Goal: Task Accomplishment & Management: Complete application form

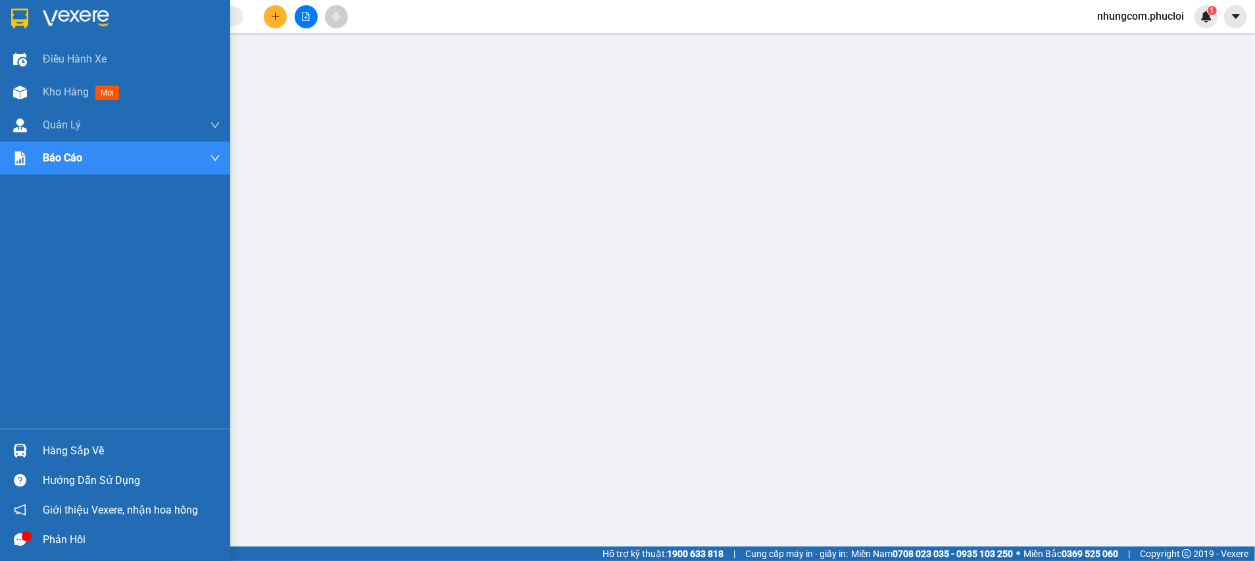
click at [47, 453] on div "Hàng sắp về" at bounding box center [132, 451] width 178 height 20
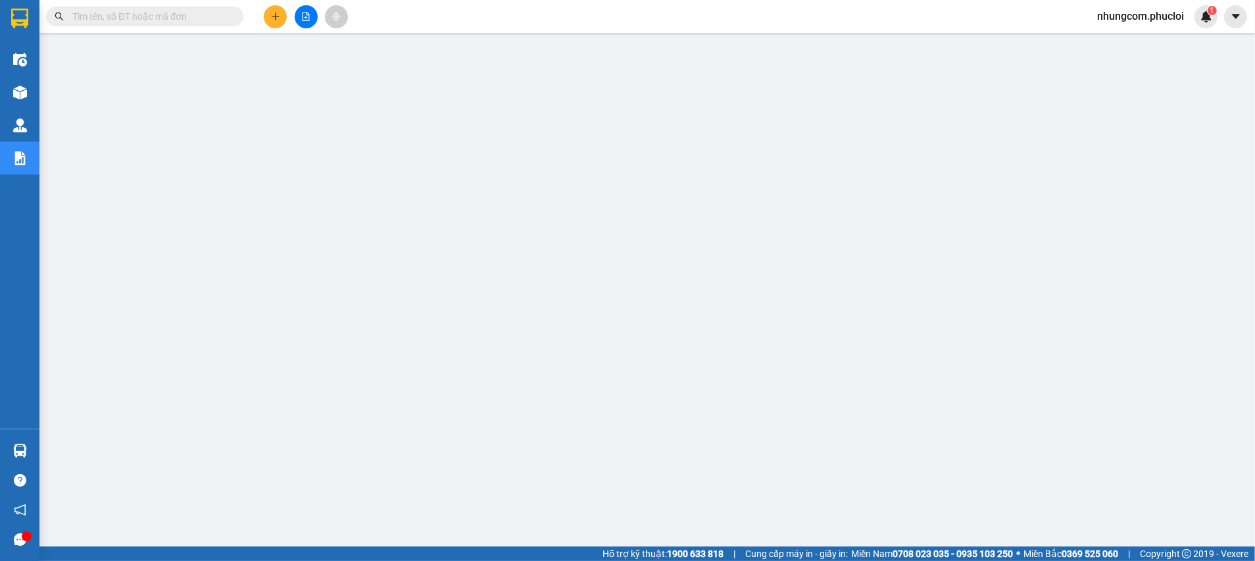
click at [182, 20] on input "text" at bounding box center [149, 16] width 155 height 14
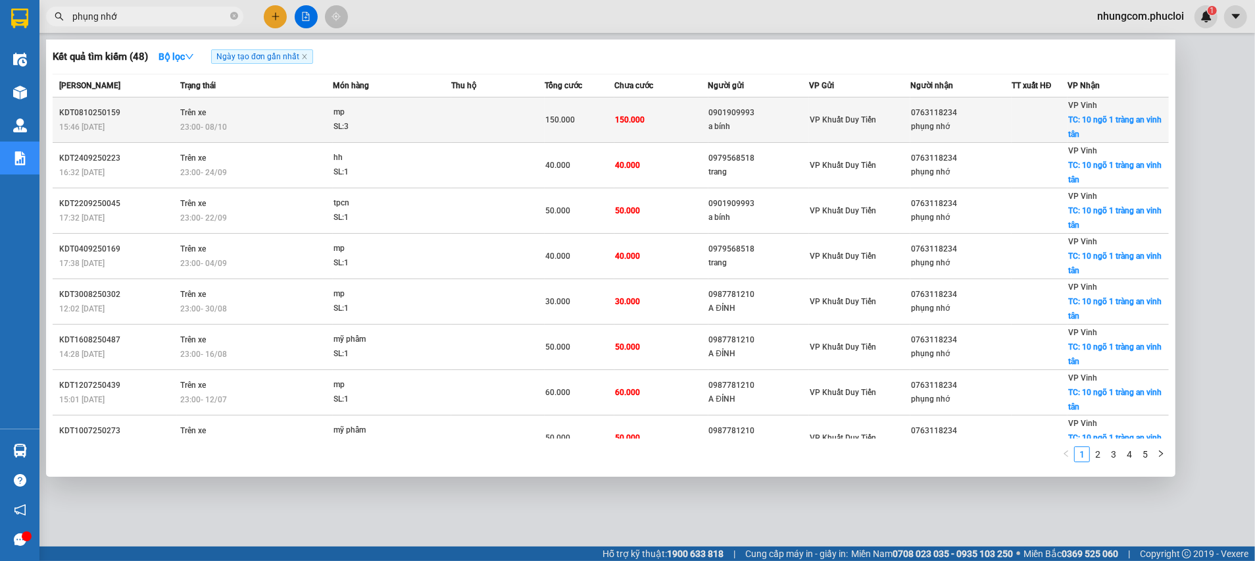
type input "phụng nhớ"
click at [832, 128] on td "VP Khuất Duy Tiến" at bounding box center [859, 119] width 101 height 45
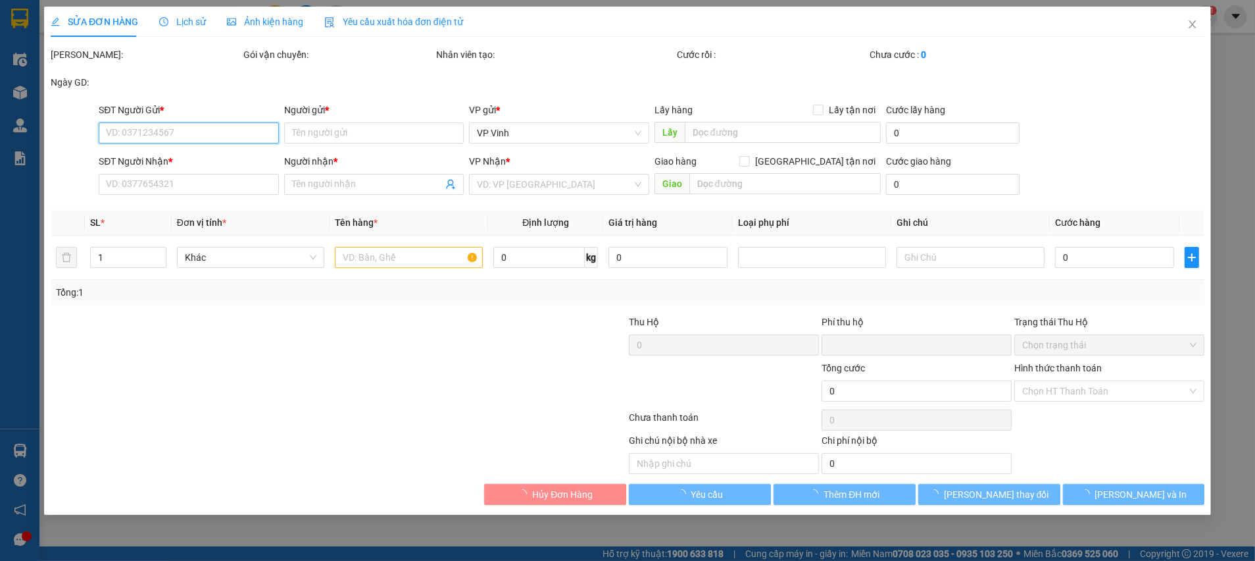
type input "0901909993"
type input "a bính"
type input "0763118234"
type input "phụng nhớ"
checkbox input "true"
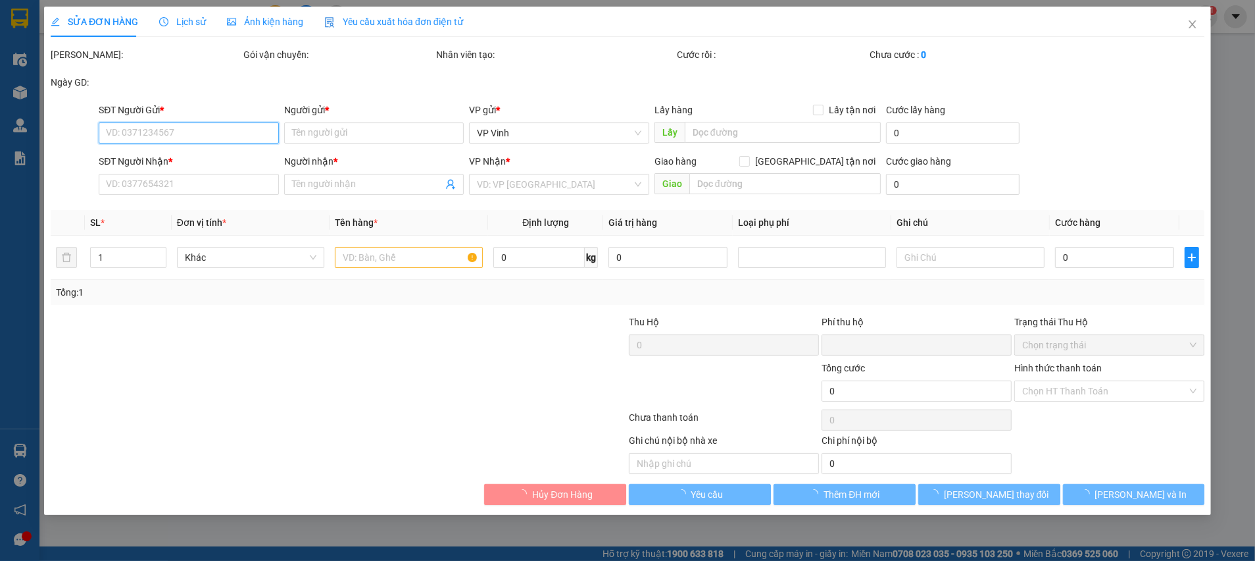
type input "10 ngõ 1 tràng an vinh tân"
type input "0"
type input "150.000"
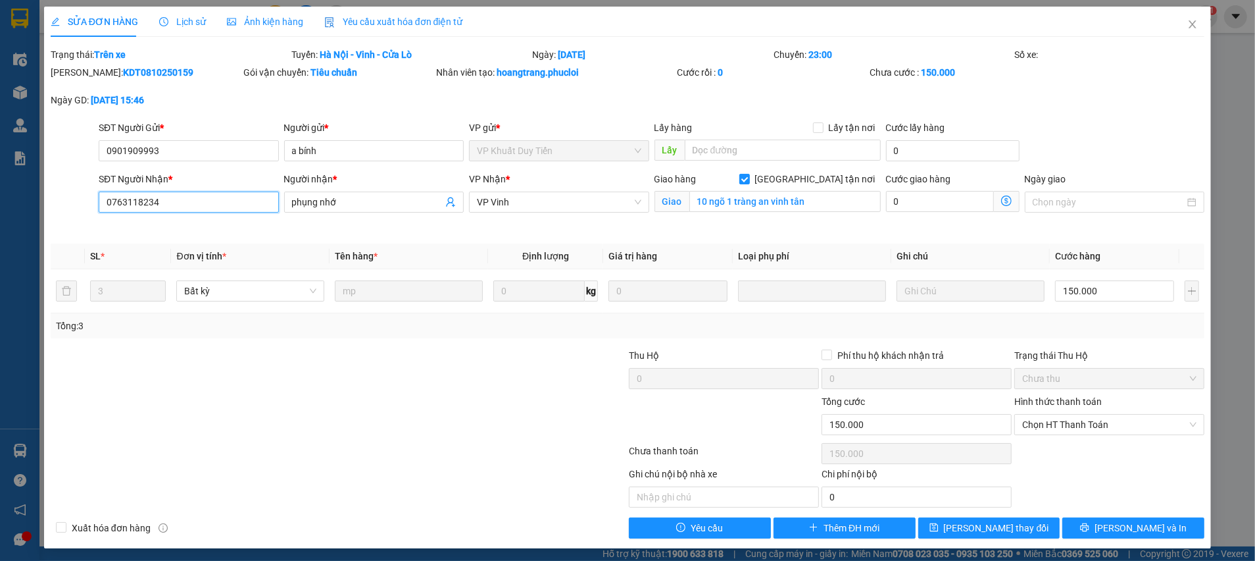
drag, startPoint x: 163, startPoint y: 201, endPoint x: 86, endPoint y: 201, distance: 77.0
click at [86, 201] on div "SĐT Người Nhận * 0763118234 0763118234 Người nhận * phụng nhớ VP Nhận * VP Vinh…" at bounding box center [627, 203] width 1157 height 62
drag, startPoint x: 1176, startPoint y: 20, endPoint x: 1156, endPoint y: 32, distance: 23.4
click at [1188, 19] on icon "close" at bounding box center [1193, 24] width 11 height 11
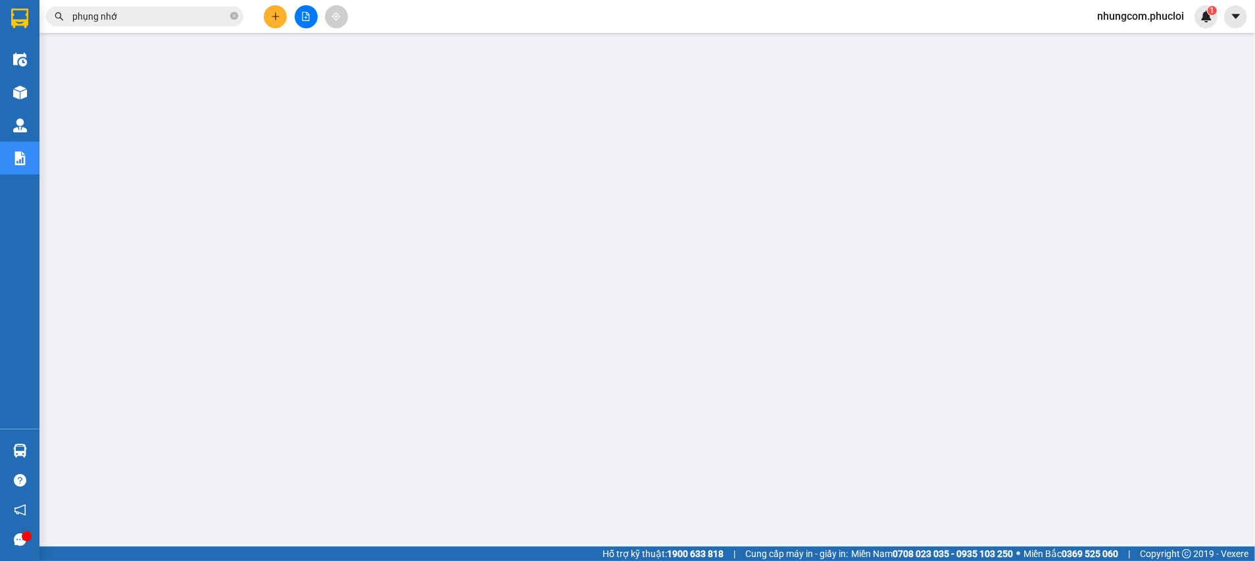
click at [194, 13] on input "phụng nhớ" at bounding box center [149, 16] width 155 height 14
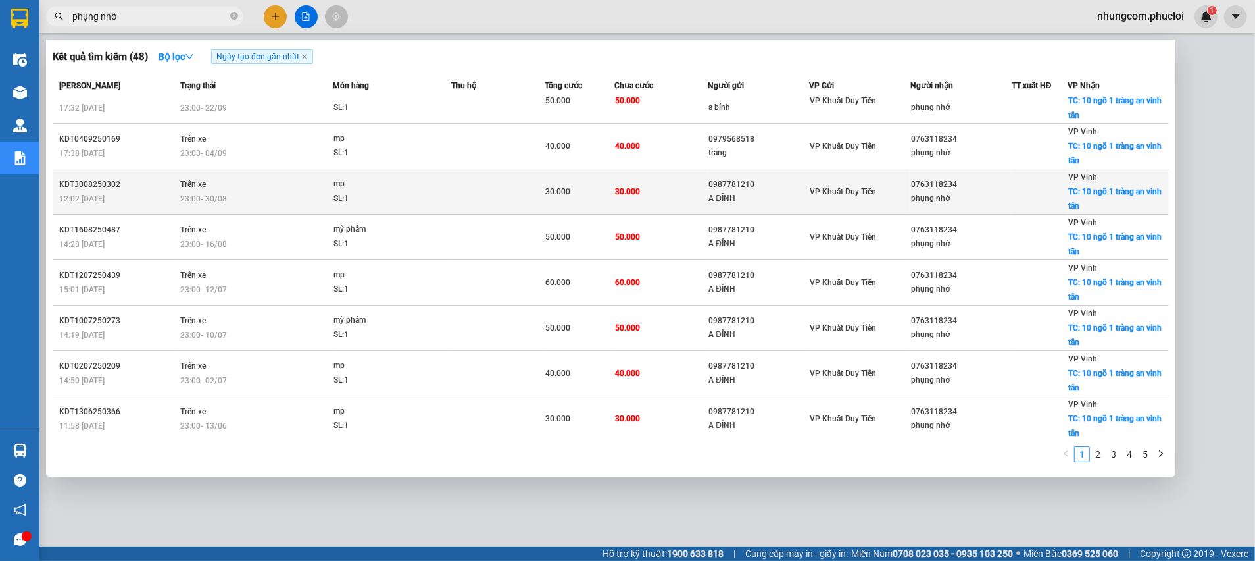
scroll to position [112, 0]
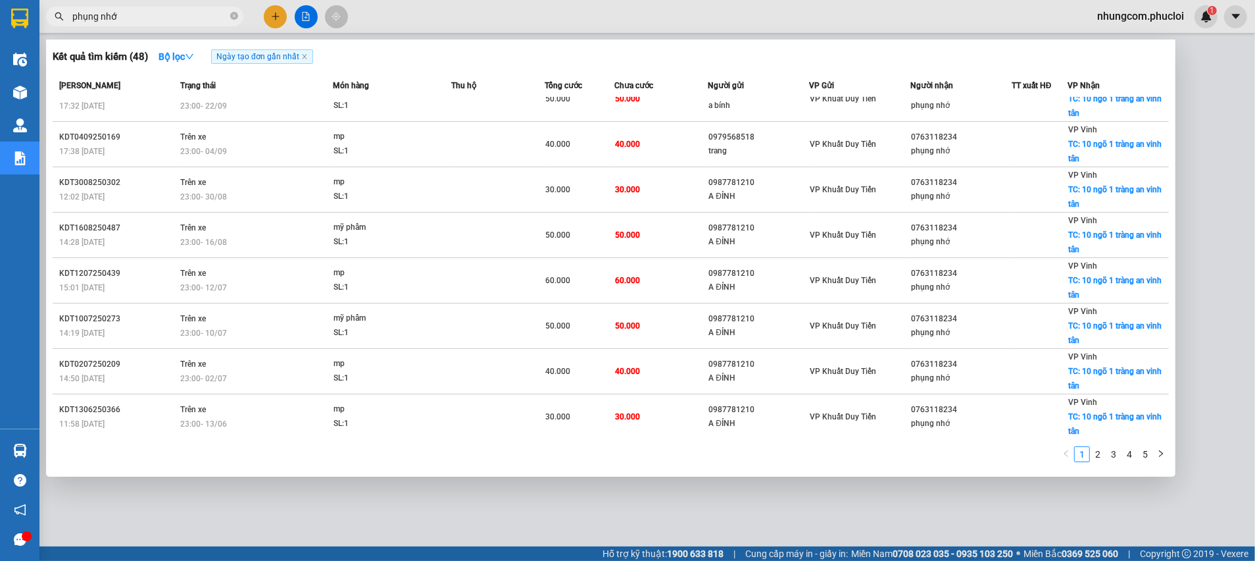
click at [626, 513] on div at bounding box center [627, 280] width 1255 height 561
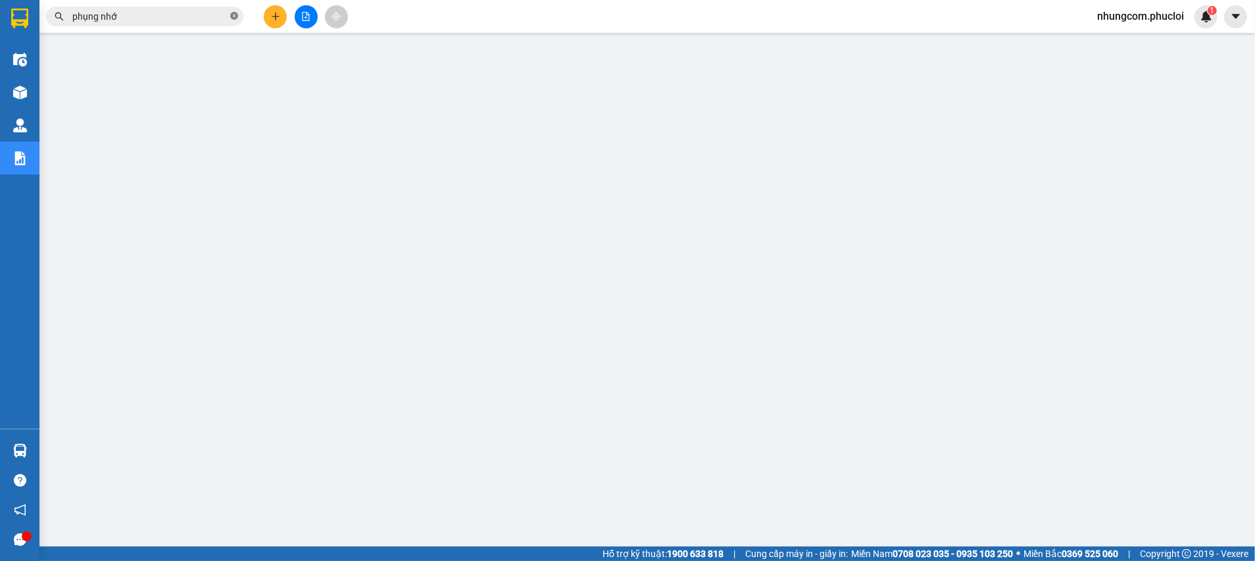
click at [232, 16] on icon "close-circle" at bounding box center [234, 16] width 8 height 8
click at [274, 18] on icon "plus" at bounding box center [275, 16] width 9 height 9
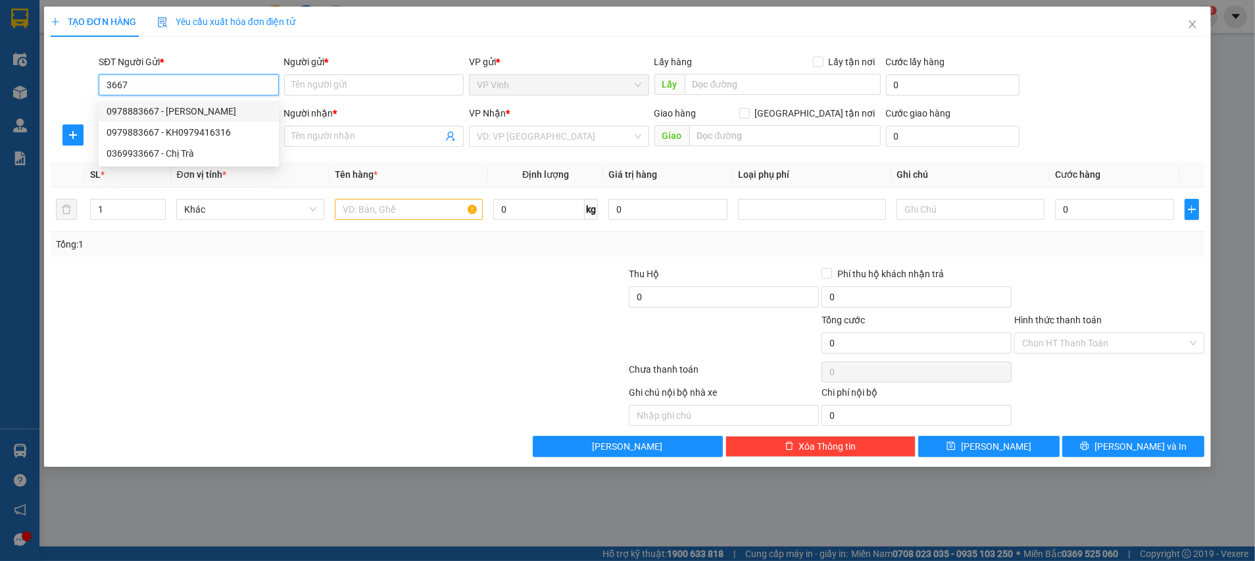
click at [105, 85] on input "3667" at bounding box center [189, 84] width 180 height 21
click at [205, 88] on input "0974383667" at bounding box center [189, 84] width 180 height 21
type input "0974383393"
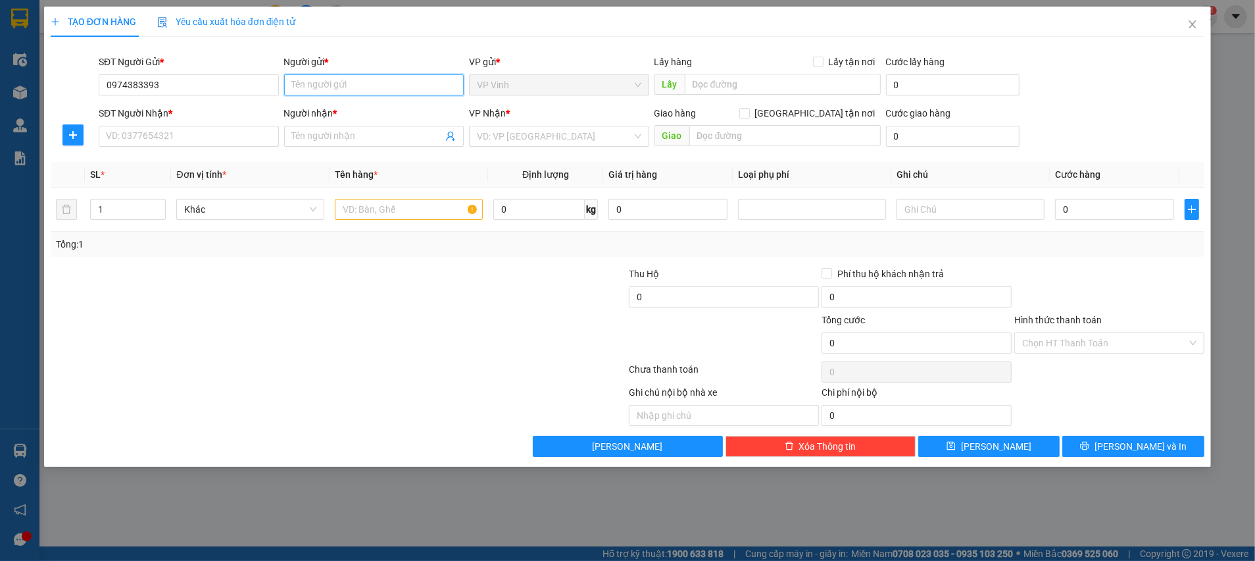
click at [360, 82] on input "Người gửi *" at bounding box center [374, 84] width 180 height 21
click at [146, 84] on input "0974383393" at bounding box center [189, 84] width 180 height 21
click at [137, 84] on input "0974383393" at bounding box center [189, 84] width 180 height 21
click at [127, 84] on input "0974383393" at bounding box center [189, 84] width 180 height 21
click at [105, 84] on input "0974383393" at bounding box center [189, 84] width 180 height 21
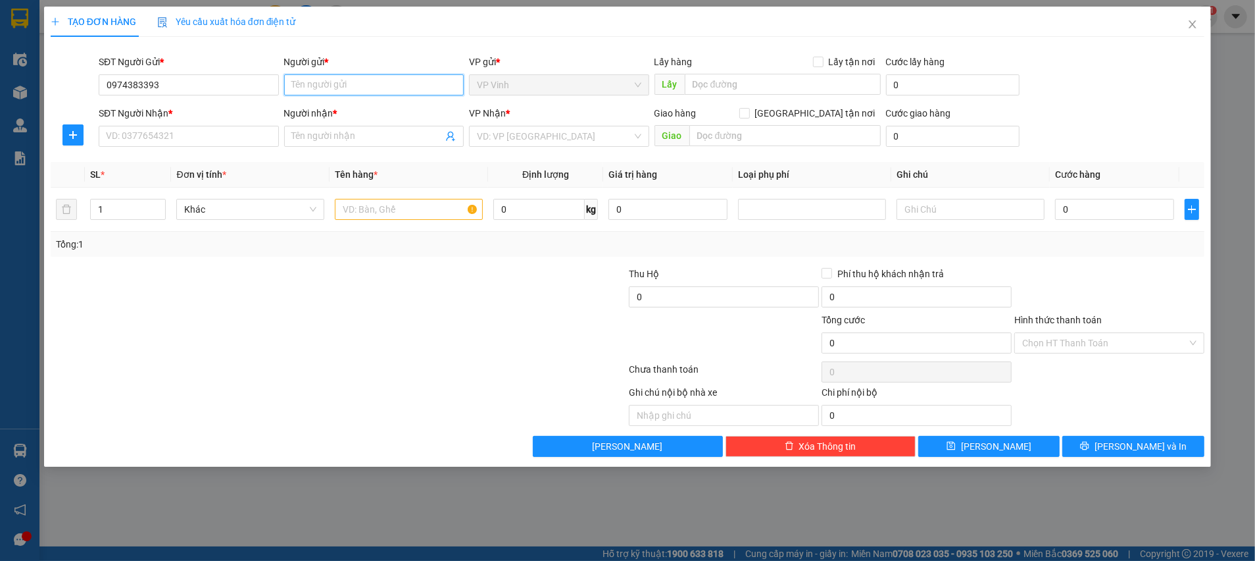
click at [317, 86] on input "Người gửi *" at bounding box center [374, 84] width 180 height 21
type input "C Loan"
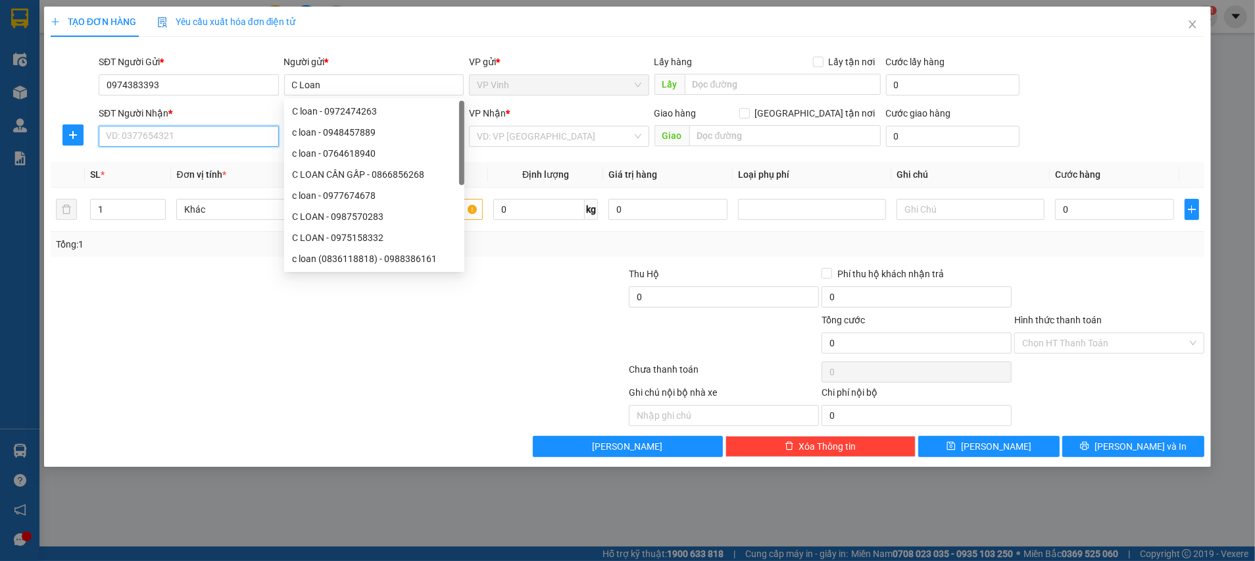
click at [211, 135] on input "SĐT Người Nhận *" at bounding box center [189, 136] width 180 height 21
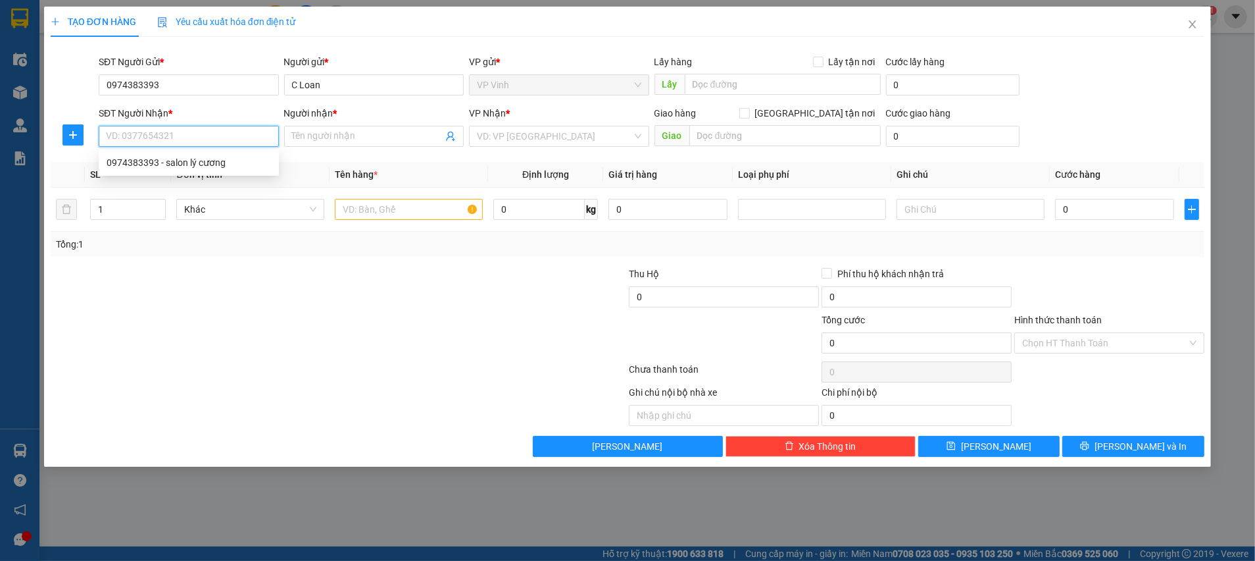
click at [211, 134] on input "SĐT Người Nhận *" at bounding box center [189, 136] width 180 height 21
click at [113, 85] on input "0974383393" at bounding box center [189, 84] width 180 height 21
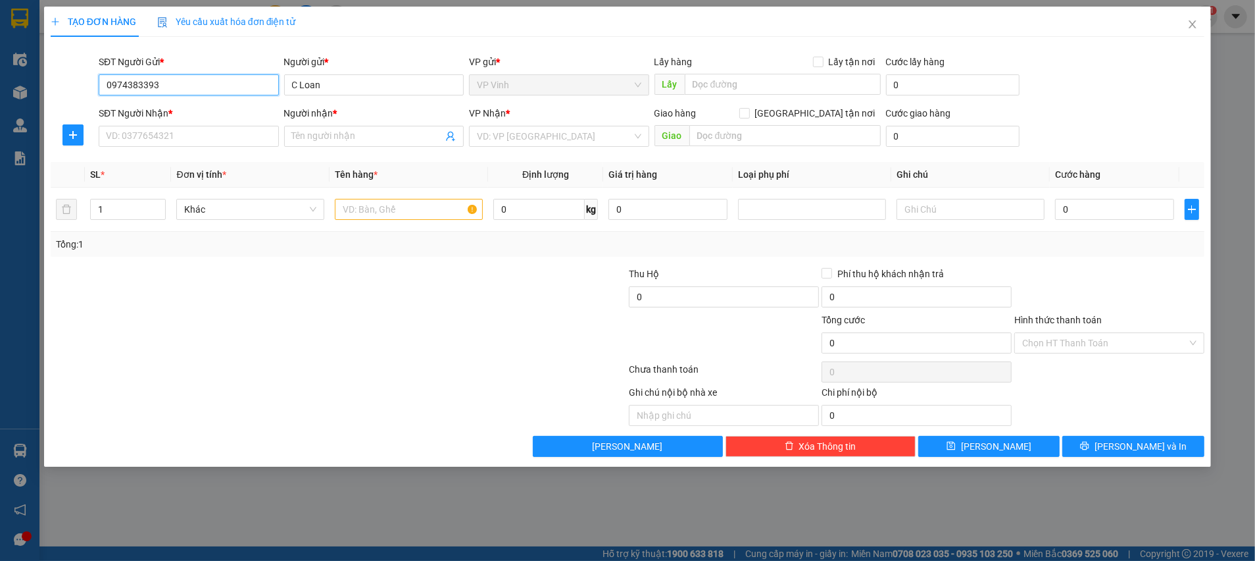
click at [128, 82] on input "0974383393" at bounding box center [189, 84] width 180 height 21
click at [135, 81] on input "0974383393" at bounding box center [189, 84] width 180 height 21
click at [145, 79] on input "0974383393" at bounding box center [189, 84] width 180 height 21
click at [164, 81] on input "0974383393" at bounding box center [189, 84] width 180 height 21
click at [155, 136] on input "SĐT Người Nhận *" at bounding box center [189, 136] width 180 height 21
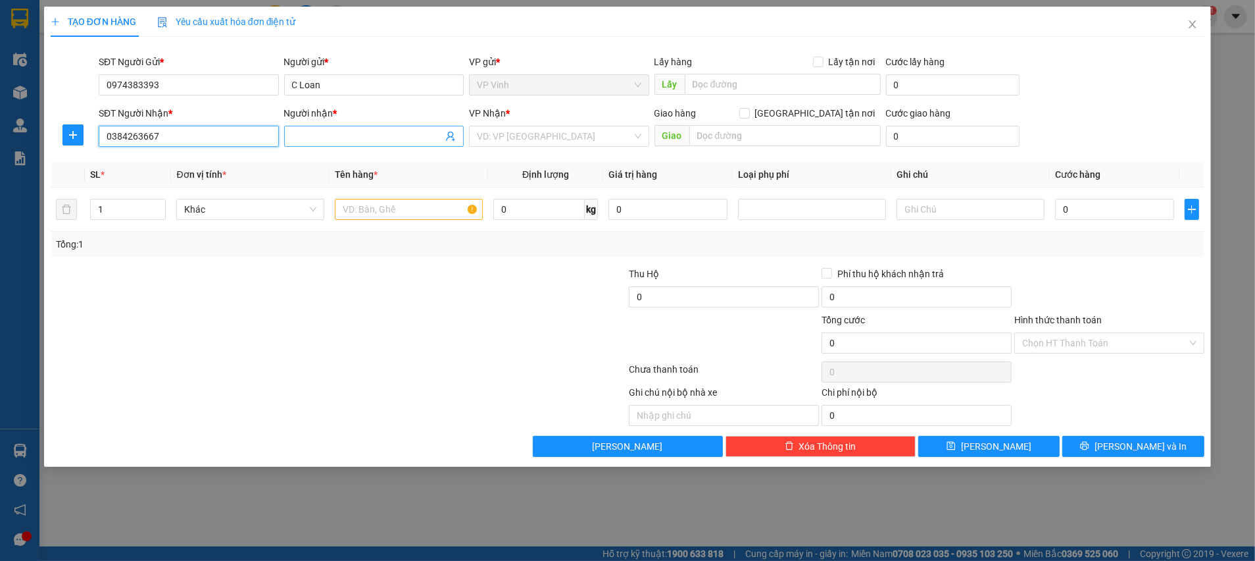
type input "0384263667"
click at [322, 132] on input "Người nhận *" at bounding box center [367, 136] width 151 height 14
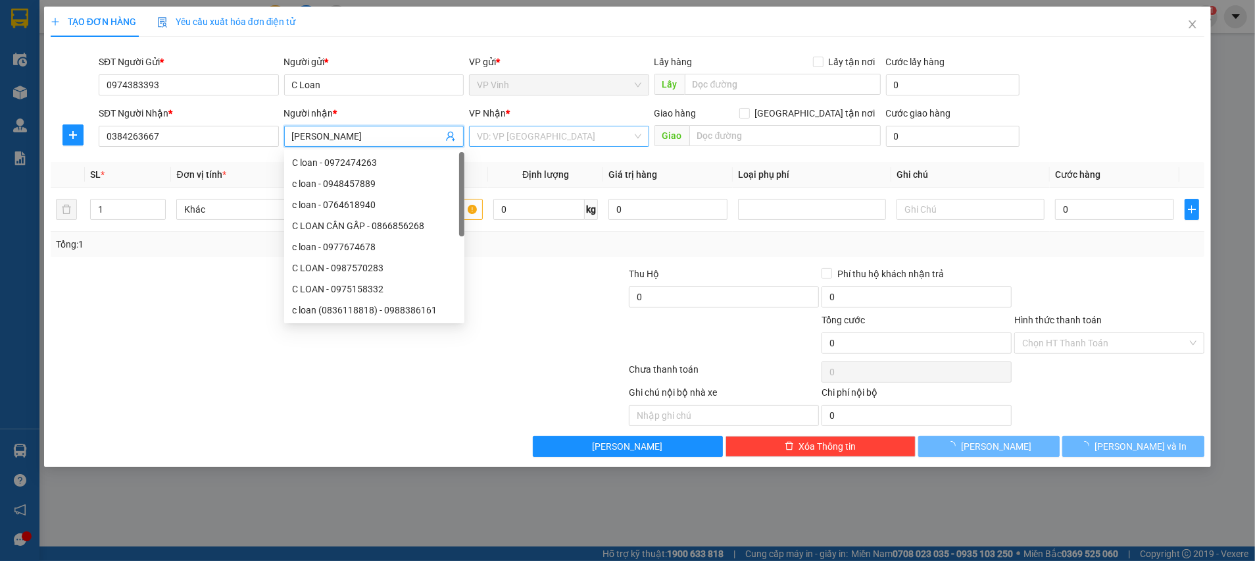
type input "[PERSON_NAME]"
click at [542, 143] on input "search" at bounding box center [554, 136] width 155 height 20
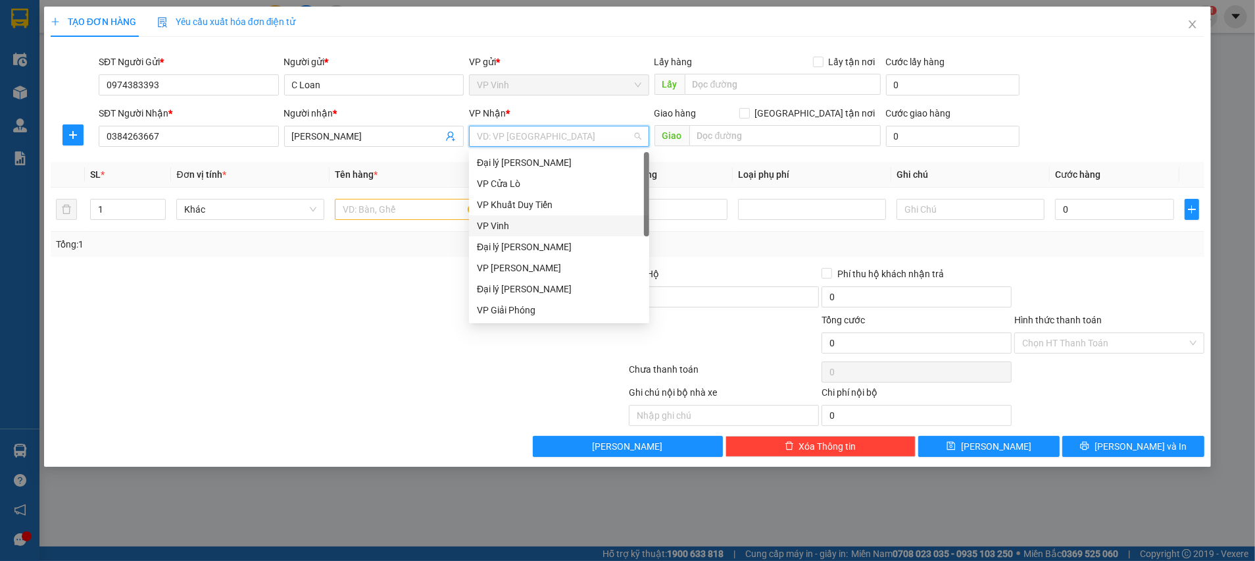
scroll to position [20, 0]
click at [498, 312] on div "Dọc Đường" at bounding box center [559, 310] width 165 height 14
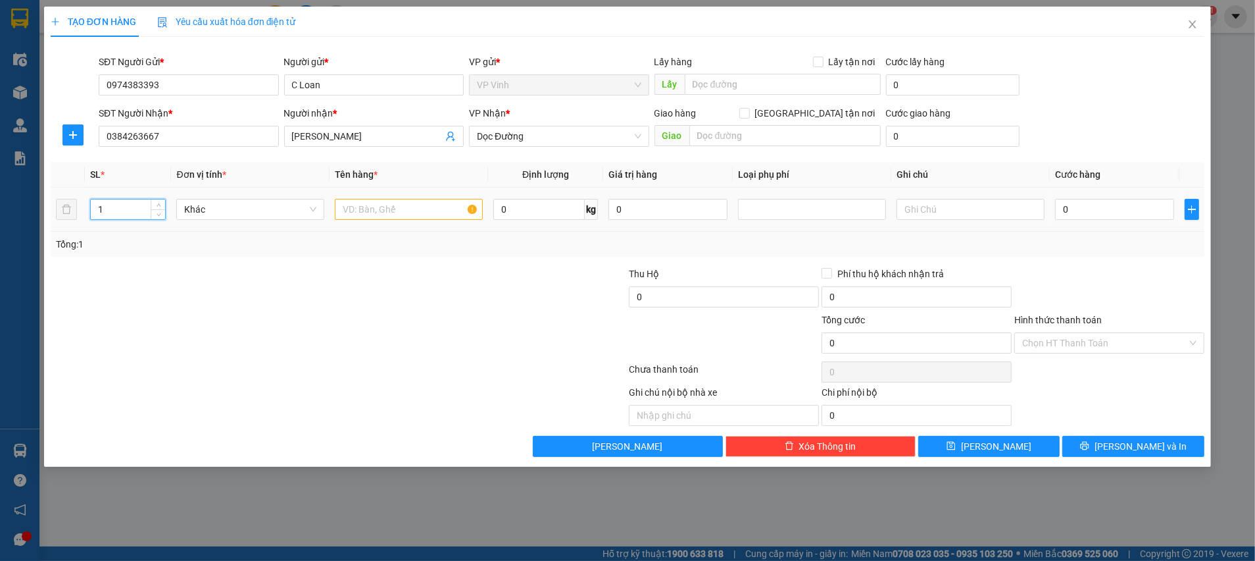
click at [136, 205] on input "1" at bounding box center [128, 209] width 74 height 20
click at [238, 212] on span "Khác" at bounding box center [250, 209] width 132 height 20
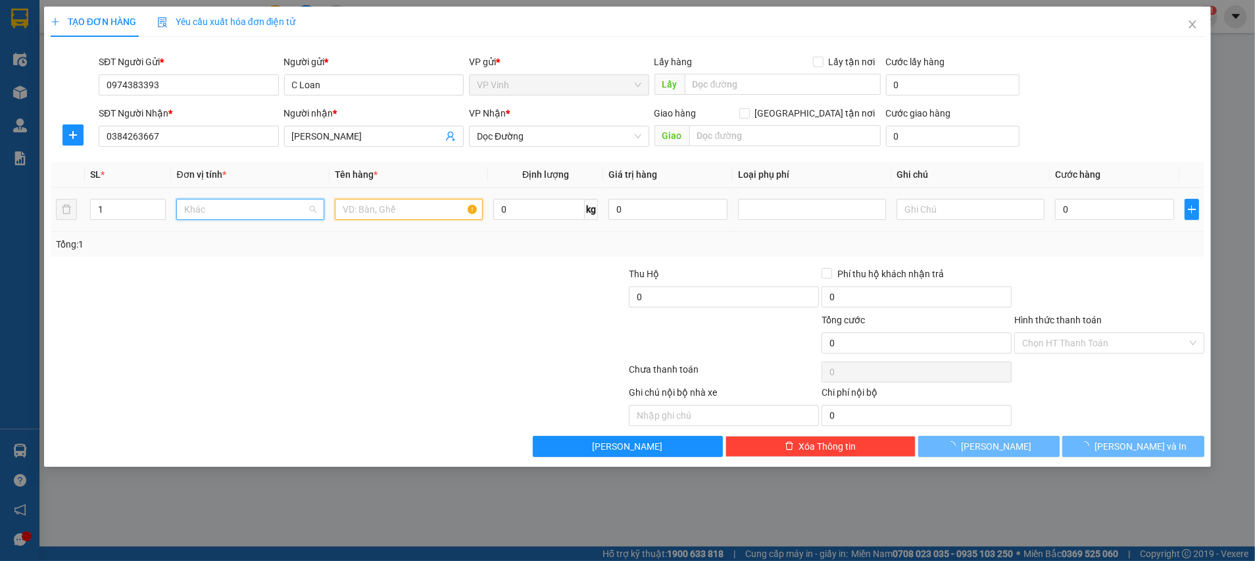
click at [366, 207] on input "text" at bounding box center [409, 209] width 148 height 21
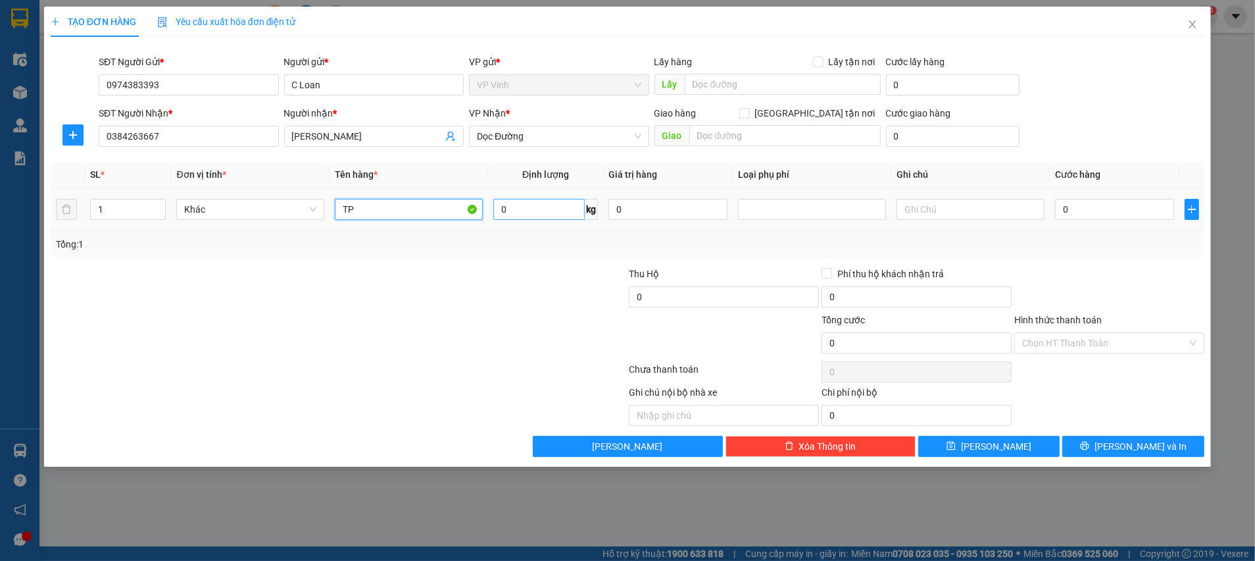
type input "TP"
click at [544, 213] on input "0" at bounding box center [539, 209] width 91 height 21
type input "22"
click at [501, 282] on div at bounding box center [531, 289] width 193 height 46
click at [414, 207] on input "TP" at bounding box center [409, 209] width 148 height 21
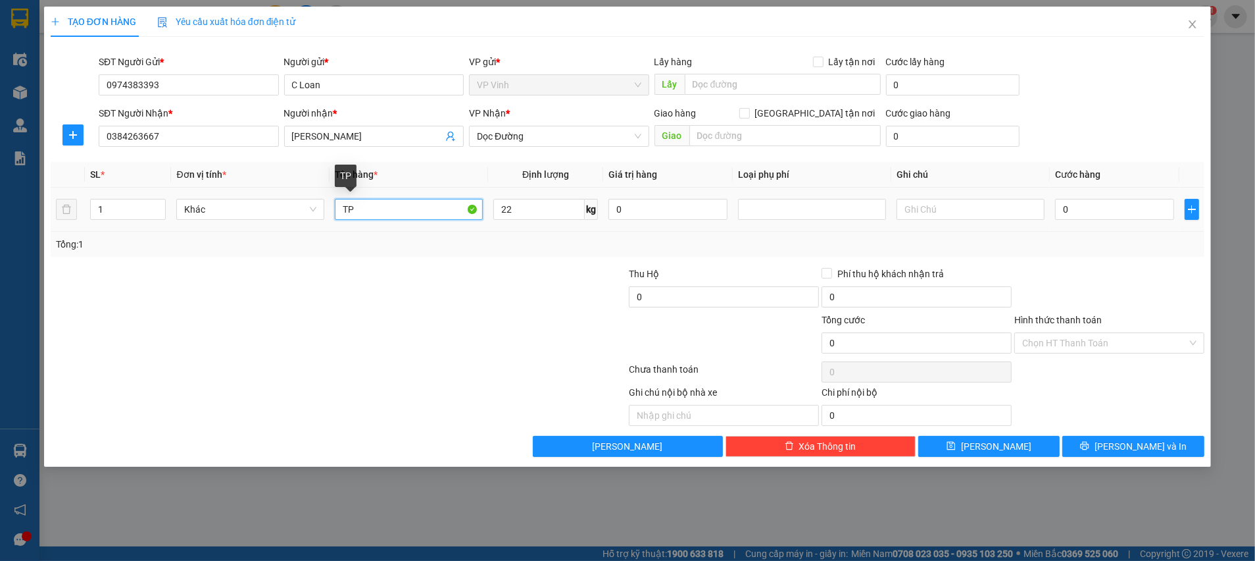
type input "T"
type input "TRÀ SƯA"
click at [468, 266] on div at bounding box center [531, 289] width 193 height 46
click at [1096, 208] on input "0" at bounding box center [1114, 209] width 119 height 21
click at [273, 211] on span "Khác" at bounding box center [250, 209] width 132 height 20
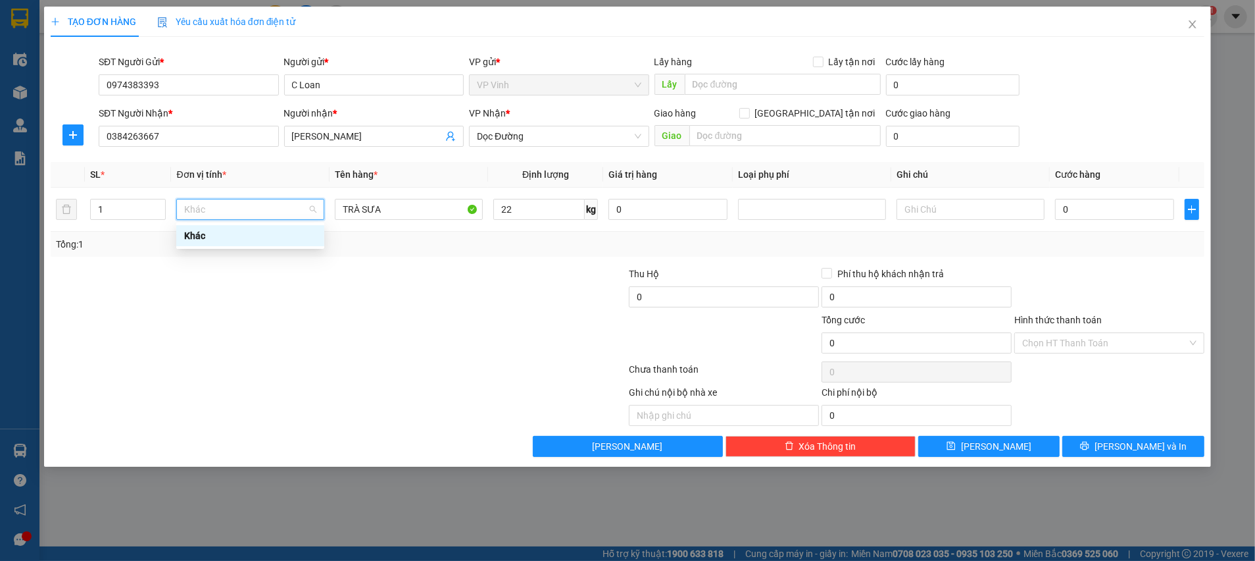
click at [470, 242] on div "Tổng: 1" at bounding box center [270, 244] width 429 height 14
click at [750, 116] on span at bounding box center [745, 113] width 11 height 11
click at [749, 116] on input "[GEOGRAPHIC_DATA] tận nơi" at bounding box center [744, 112] width 9 height 9
checkbox input "true"
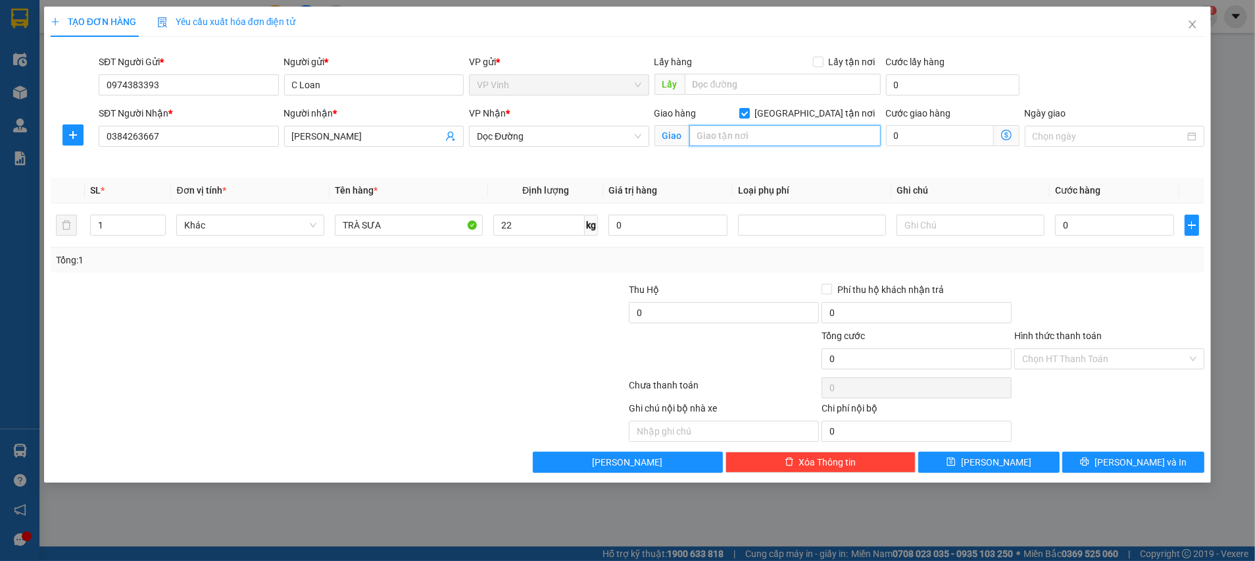
click at [806, 130] on input "text" at bounding box center [785, 135] width 191 height 21
type input "[GEOGRAPHIC_DATA]"
click at [435, 317] on div at bounding box center [531, 305] width 193 height 46
click at [451, 283] on div at bounding box center [531, 305] width 193 height 46
click at [418, 228] on input "TRÀ SƯA" at bounding box center [409, 225] width 148 height 21
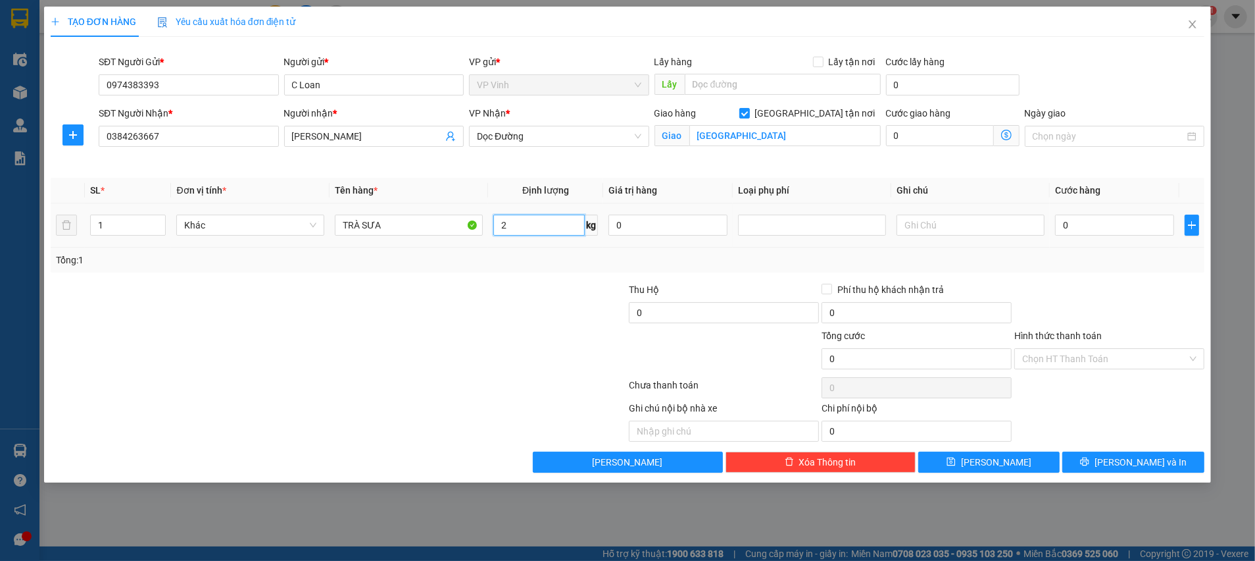
type input "22"
click at [463, 361] on div at bounding box center [531, 351] width 193 height 46
click at [300, 216] on span "Khác" at bounding box center [250, 225] width 132 height 20
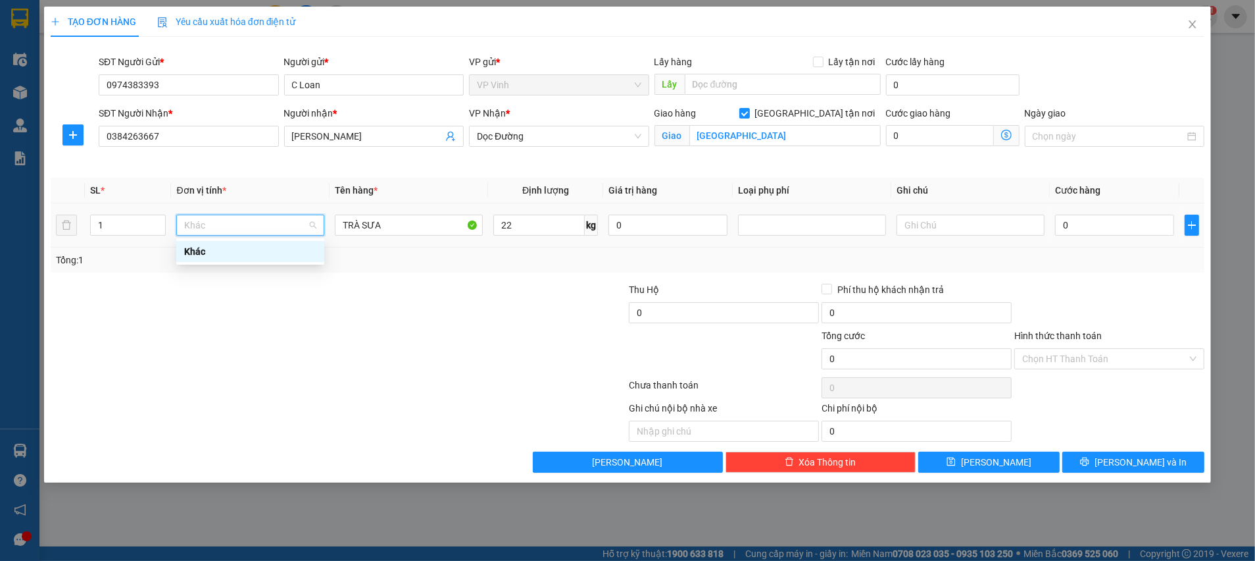
click at [309, 226] on span "Khác" at bounding box center [250, 225] width 132 height 20
click at [391, 222] on input "TRÀ SƯA" at bounding box center [409, 225] width 148 height 21
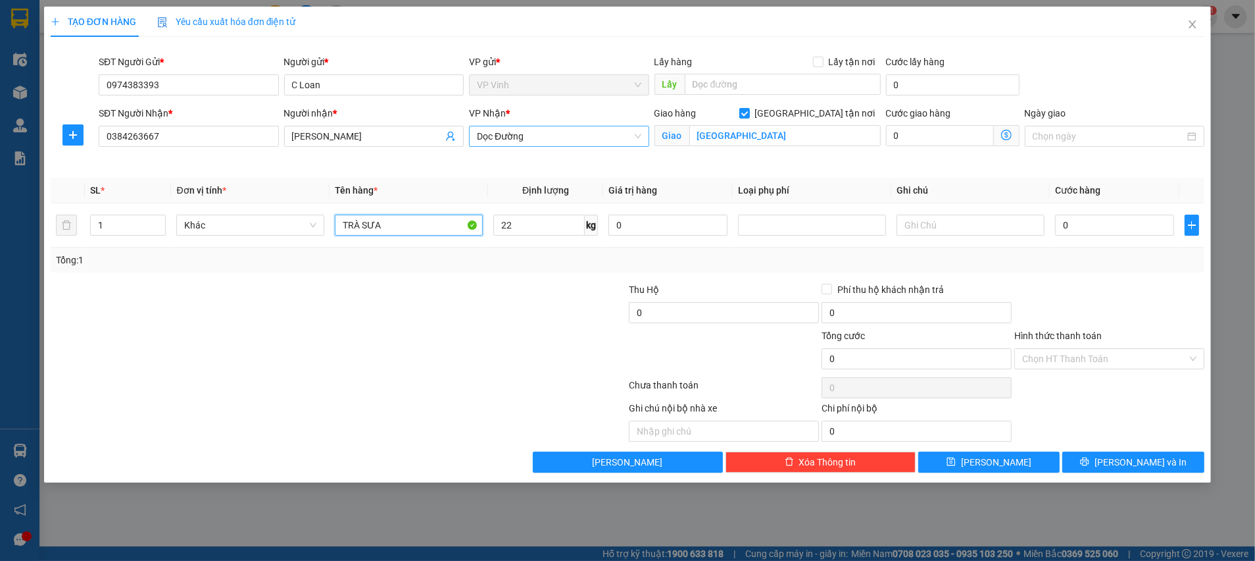
click at [533, 135] on span "Dọc Đường" at bounding box center [559, 136] width 165 height 20
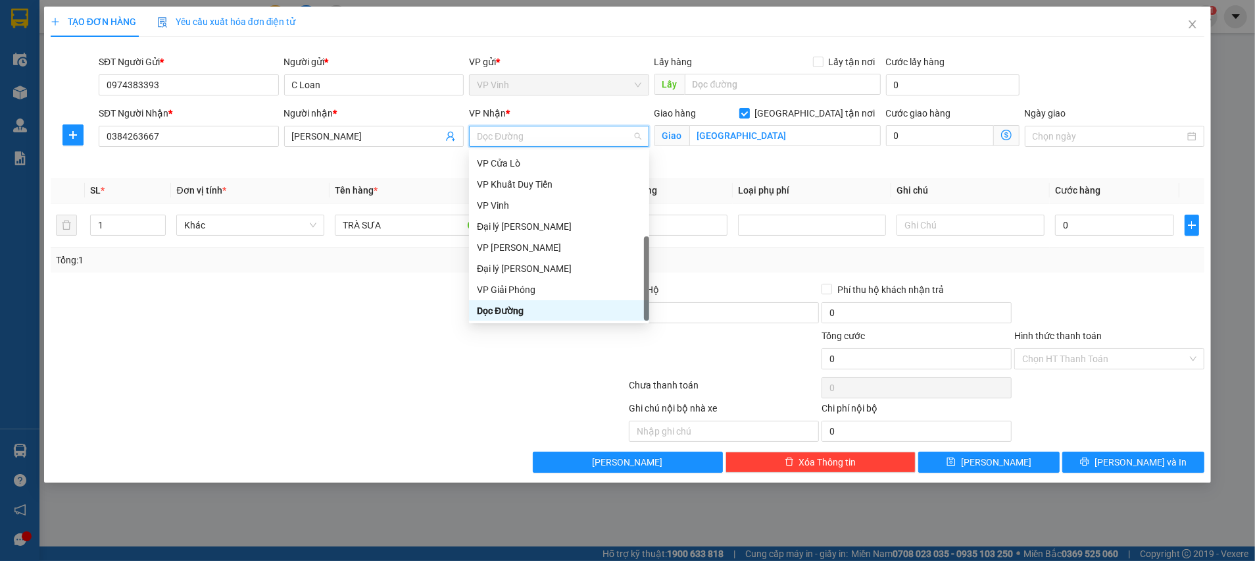
click at [518, 311] on div "Dọc Đường" at bounding box center [559, 310] width 165 height 14
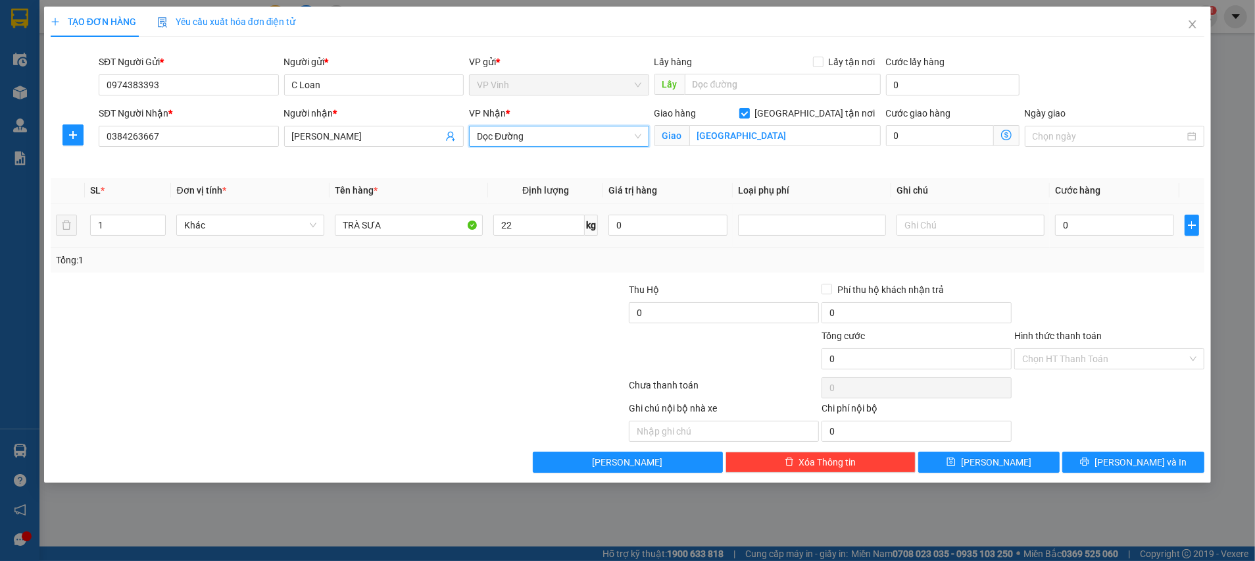
click at [754, 210] on td at bounding box center [812, 225] width 159 height 44
drag, startPoint x: 311, startPoint y: 226, endPoint x: 346, endPoint y: 226, distance: 35.5
click at [310, 226] on span "Khác" at bounding box center [250, 225] width 132 height 20
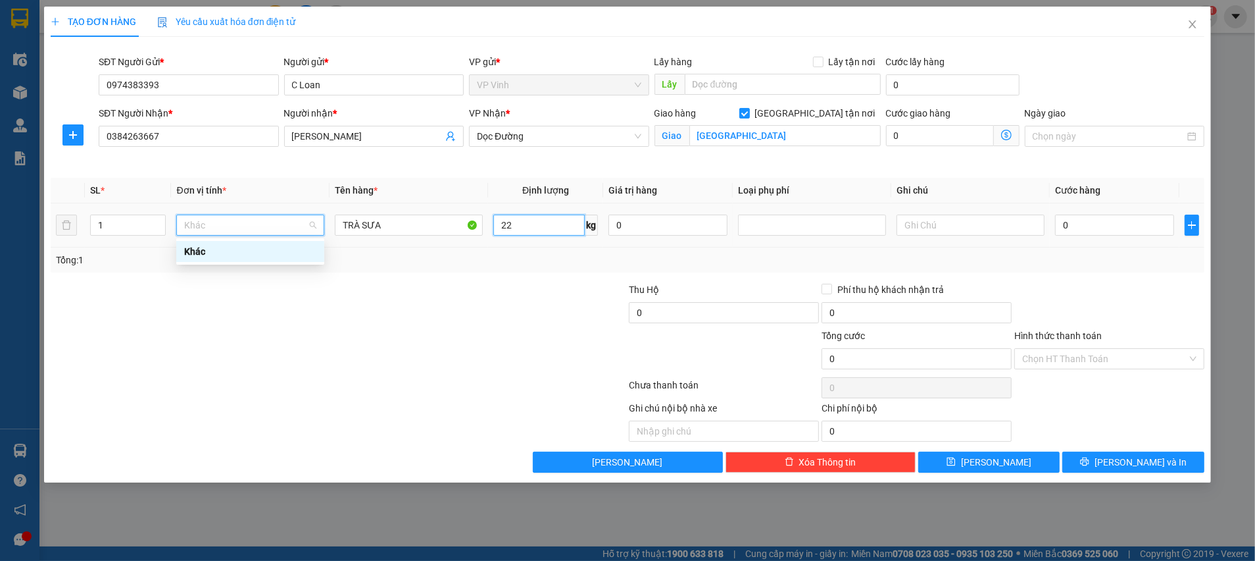
click at [569, 230] on input "22" at bounding box center [539, 225] width 91 height 21
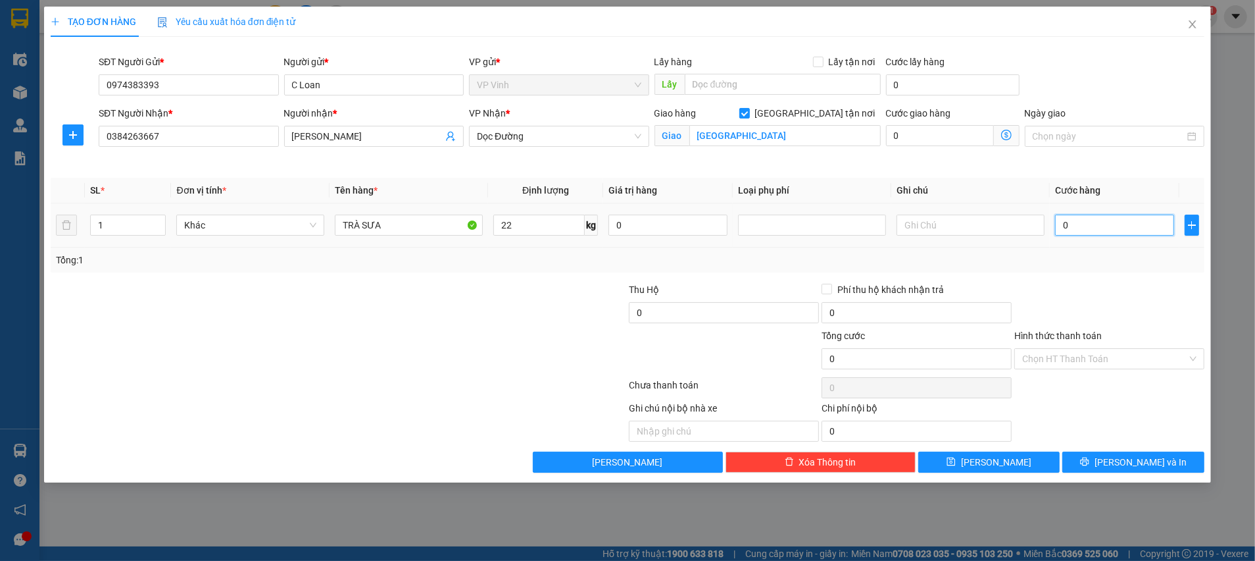
click at [1073, 222] on input "0" at bounding box center [1114, 225] width 119 height 21
type input "1"
type input "10"
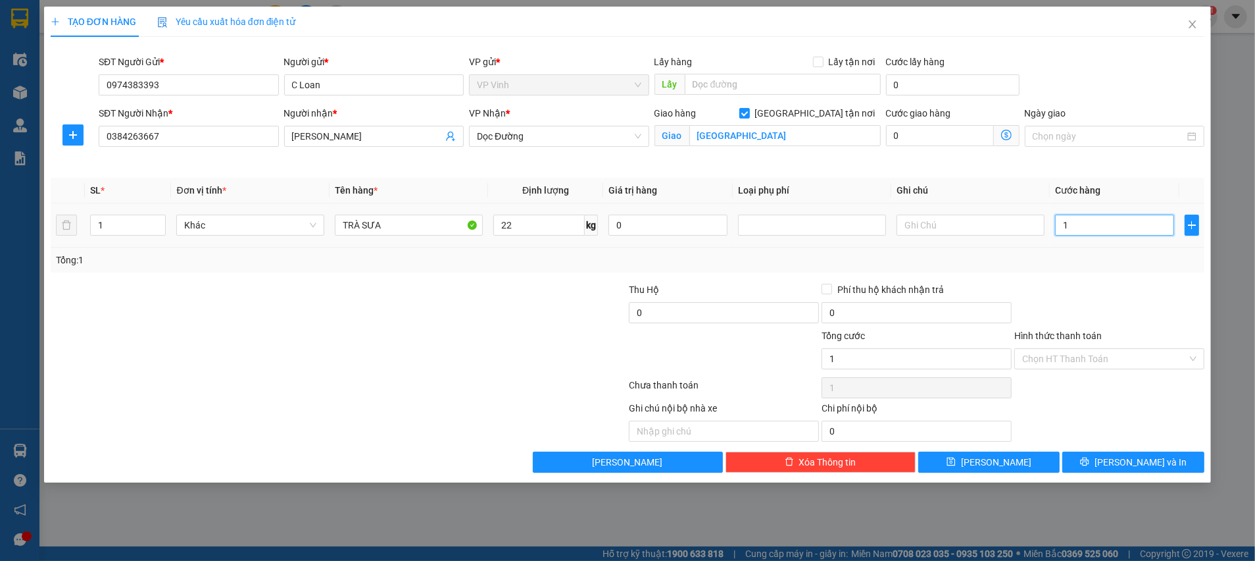
type input "10"
type input "100"
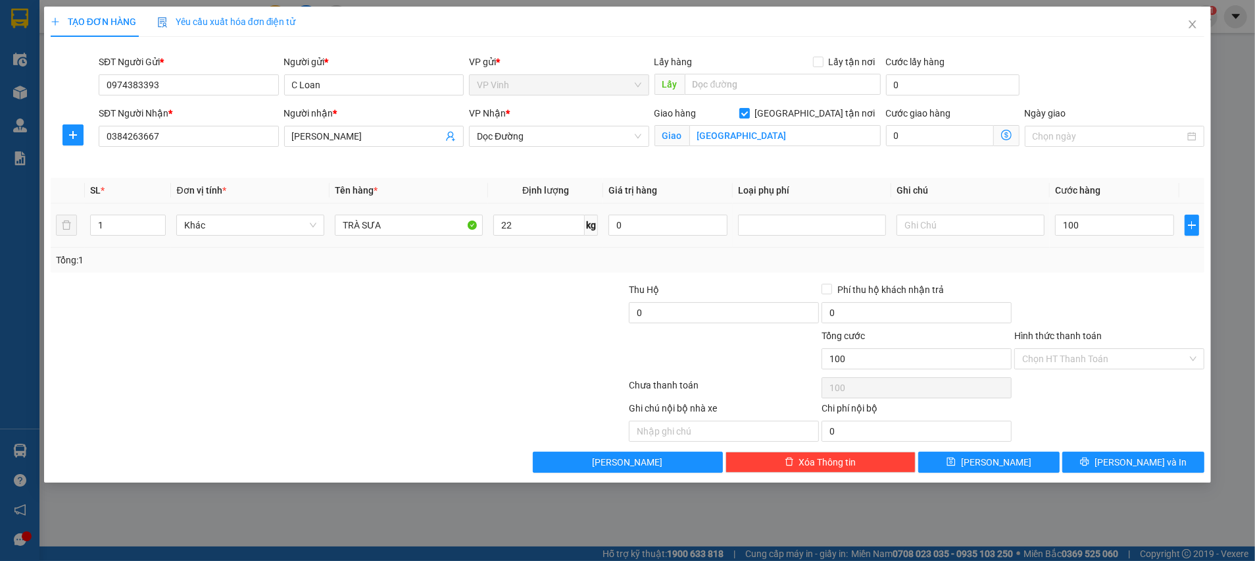
type input "100.000"
click at [1069, 264] on div "Tổng: 1" at bounding box center [628, 260] width 1144 height 14
click at [1086, 224] on input "100.000" at bounding box center [1114, 225] width 119 height 21
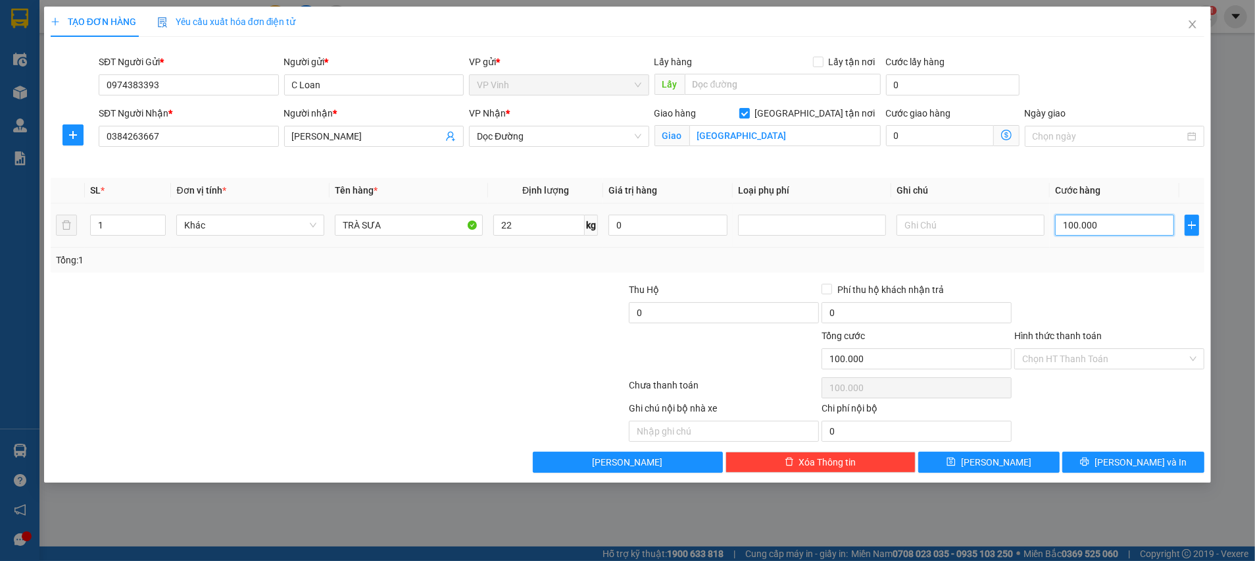
type input "1"
type input "15"
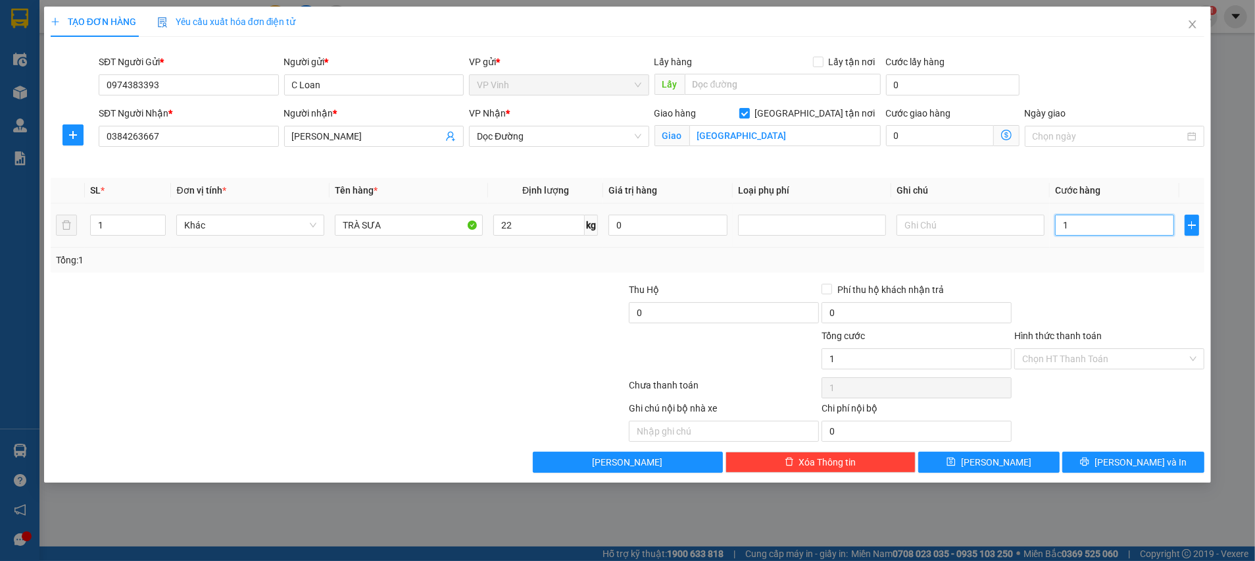
type input "15"
type input "150"
type input "150.000"
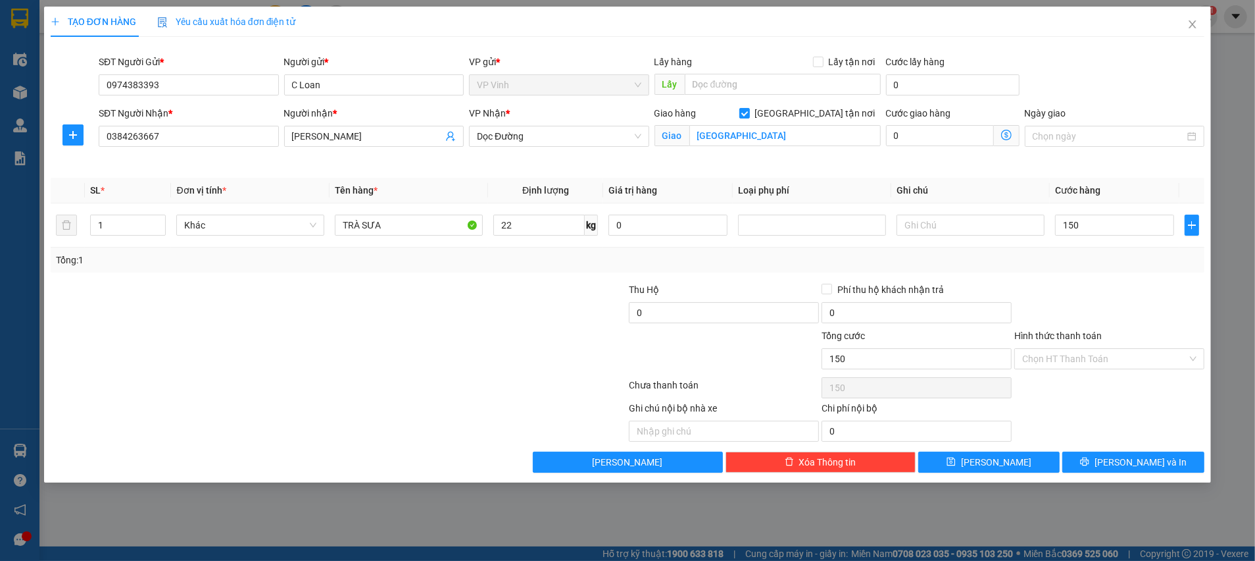
type input "150.000"
click at [537, 312] on div at bounding box center [531, 305] width 193 height 46
click at [1138, 461] on span "[PERSON_NAME] và In" at bounding box center [1141, 462] width 92 height 14
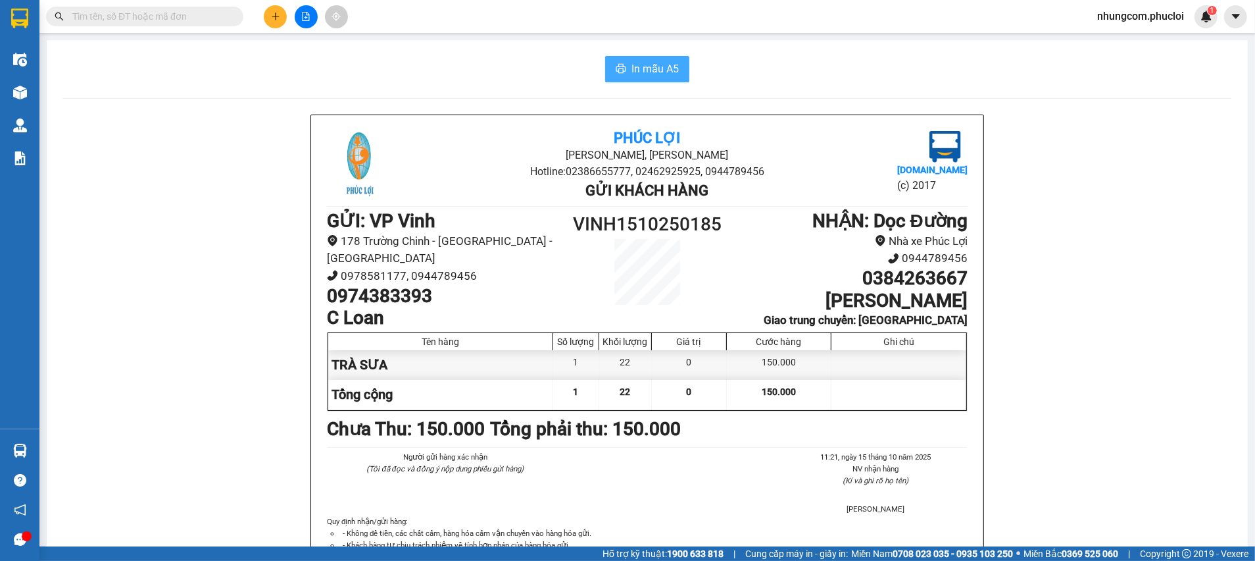
click at [661, 70] on span "In mẫu A5" at bounding box center [655, 69] width 47 height 16
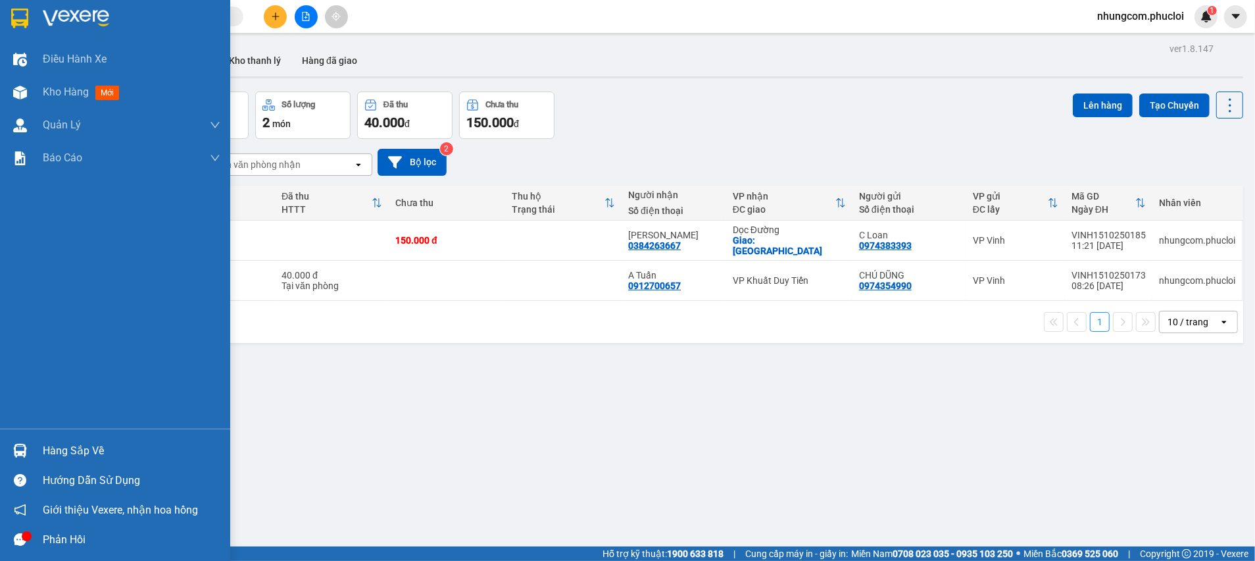
click at [48, 454] on div "Hàng sắp về" at bounding box center [132, 451] width 178 height 20
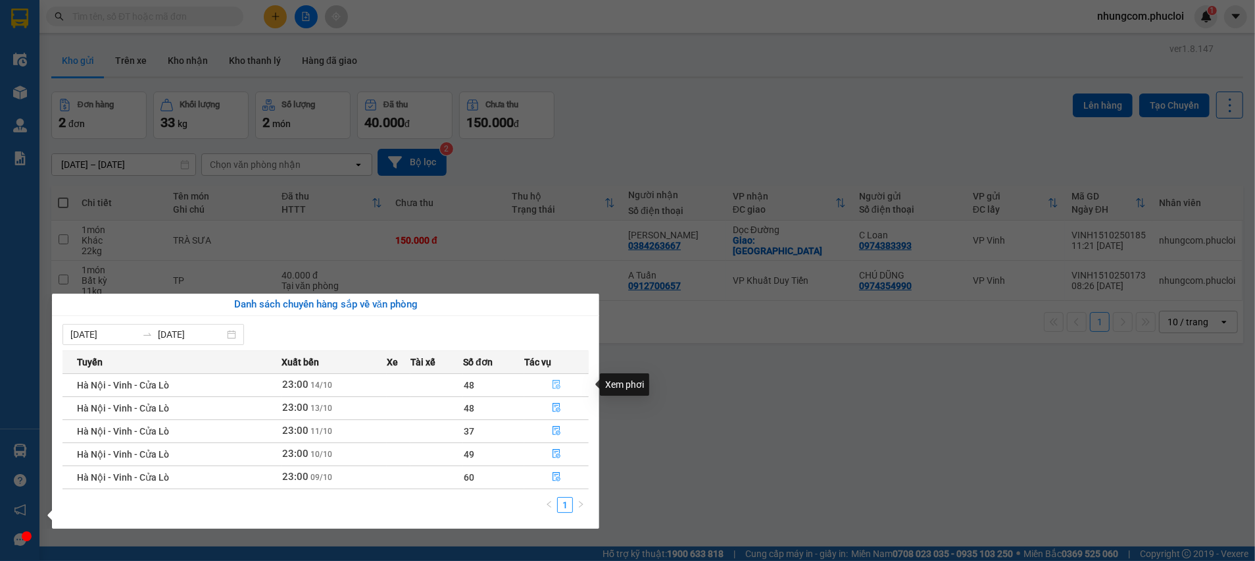
click at [552, 386] on icon "file-done" at bounding box center [556, 384] width 9 height 9
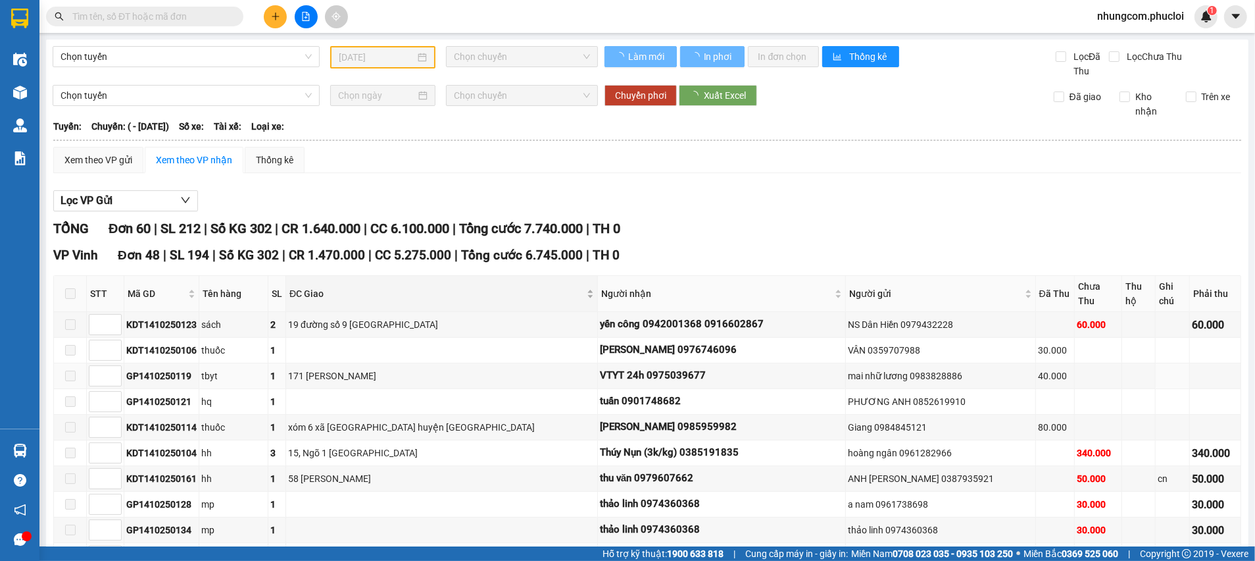
click at [594, 290] on div "ĐC Giao" at bounding box center [442, 293] width 305 height 14
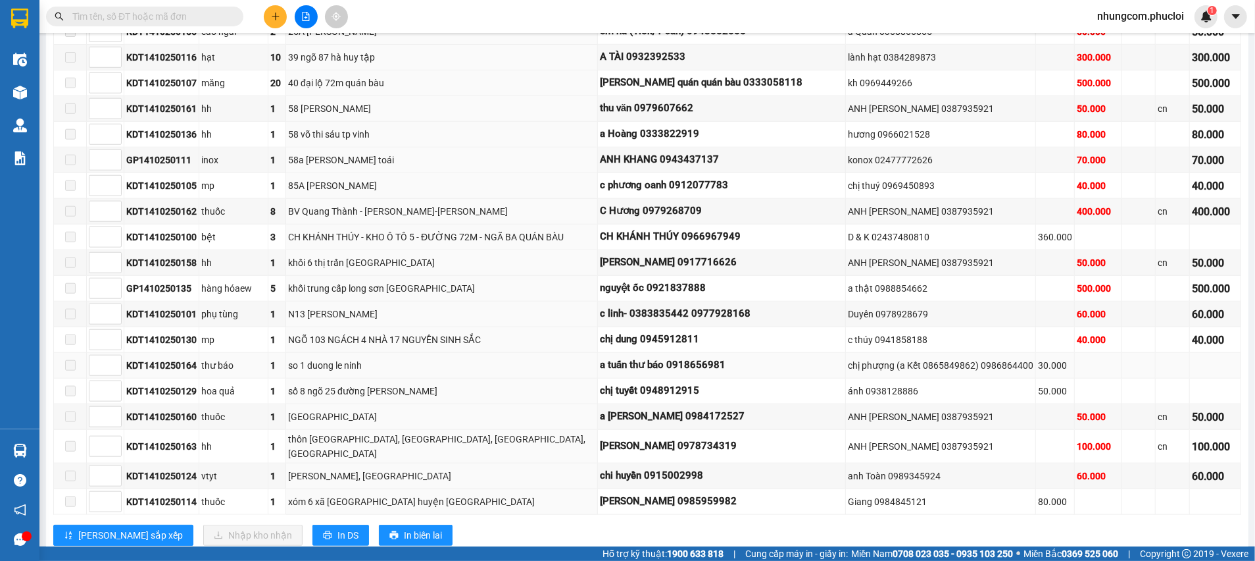
scroll to position [1086, 0]
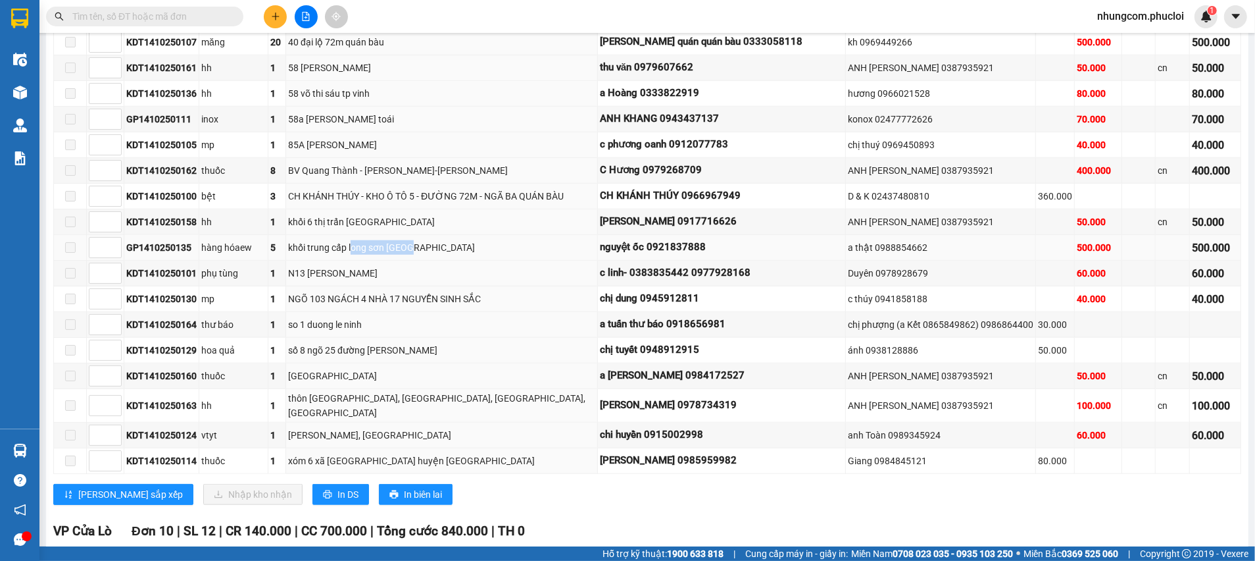
drag, startPoint x: 375, startPoint y: 224, endPoint x: 429, endPoint y: 218, distance: 54.2
click at [429, 240] on div "khối trung cấp long sơn [GEOGRAPHIC_DATA]" at bounding box center [441, 247] width 307 height 14
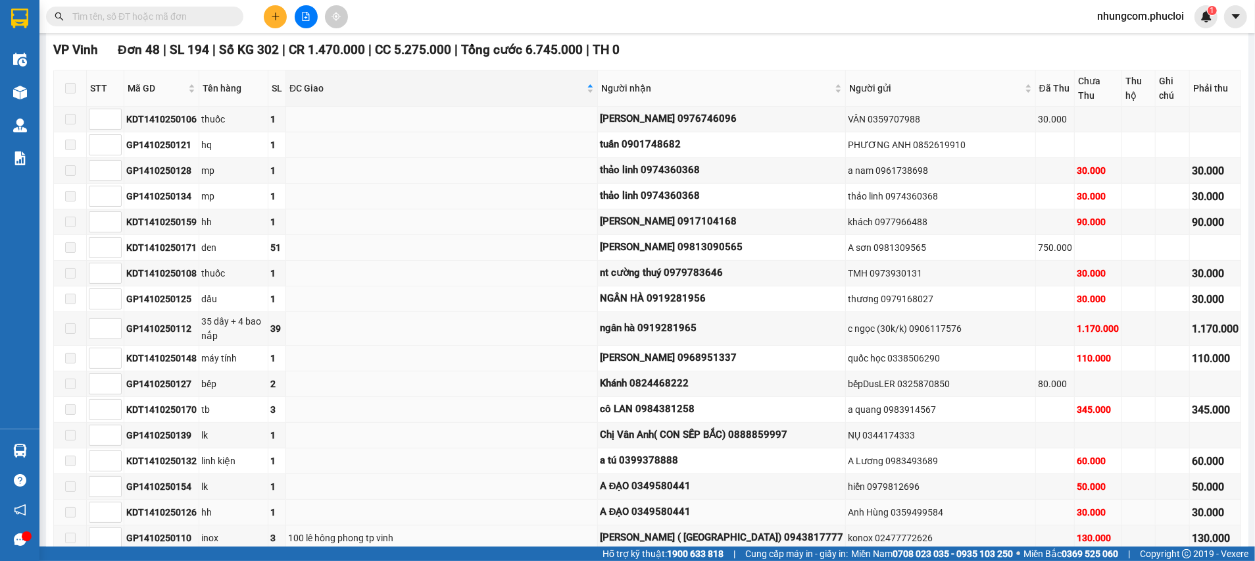
scroll to position [174, 0]
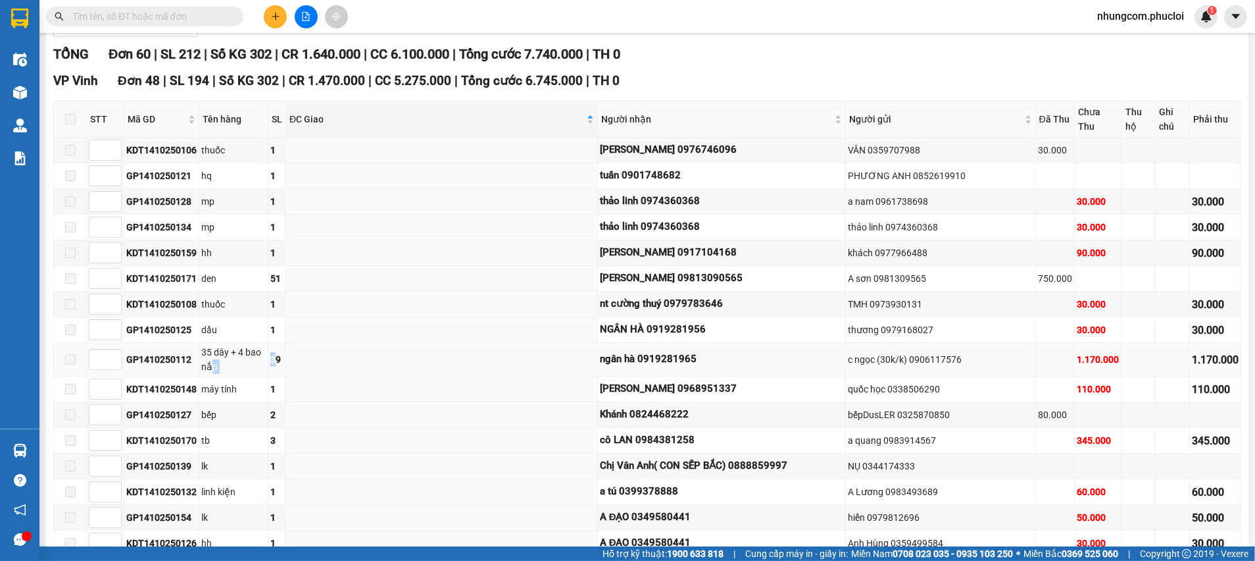
drag, startPoint x: 297, startPoint y: 343, endPoint x: 267, endPoint y: 343, distance: 30.3
click at [268, 343] on tr "GP1410250112 35 dây + 4 bao nắp 39 ngân hà 0919281965 c ngọc (30k/k) 0906117576…" at bounding box center [648, 360] width 1188 height 34
click at [397, 402] on td at bounding box center [442, 415] width 312 height 26
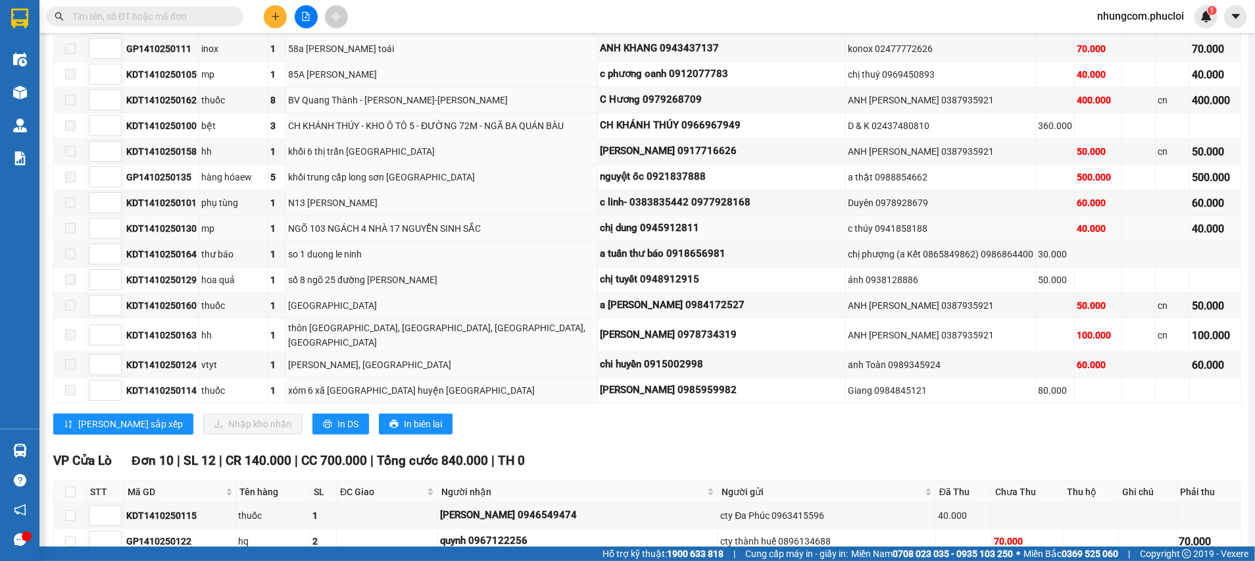
scroll to position [1161, 0]
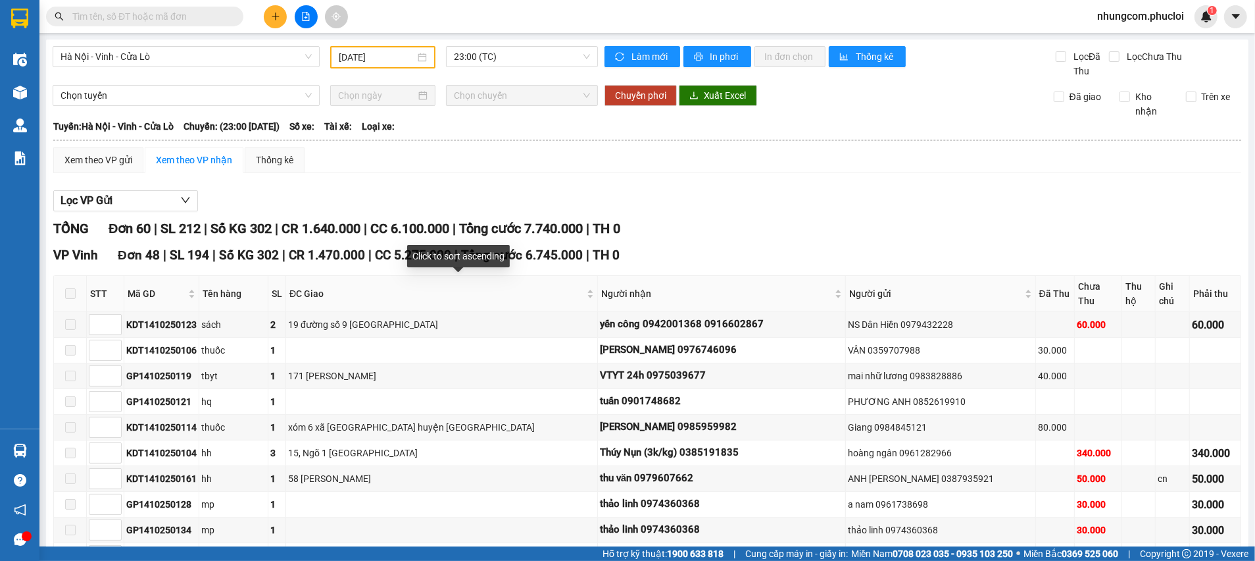
click at [371, 286] on div "ĐC Giao" at bounding box center [442, 293] width 305 height 14
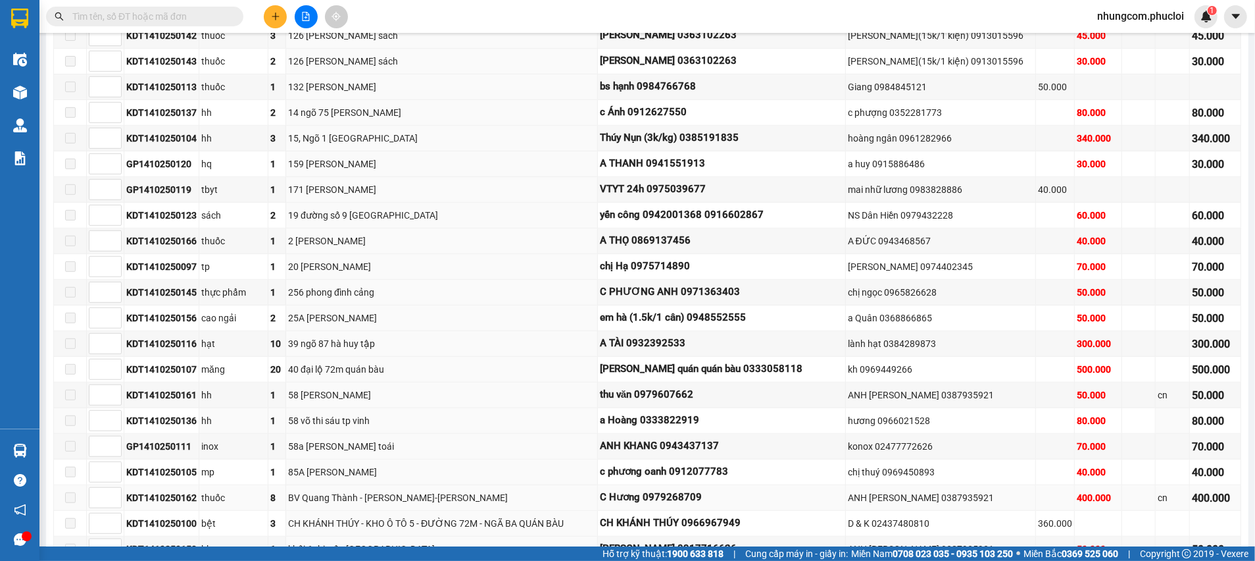
scroll to position [790, 0]
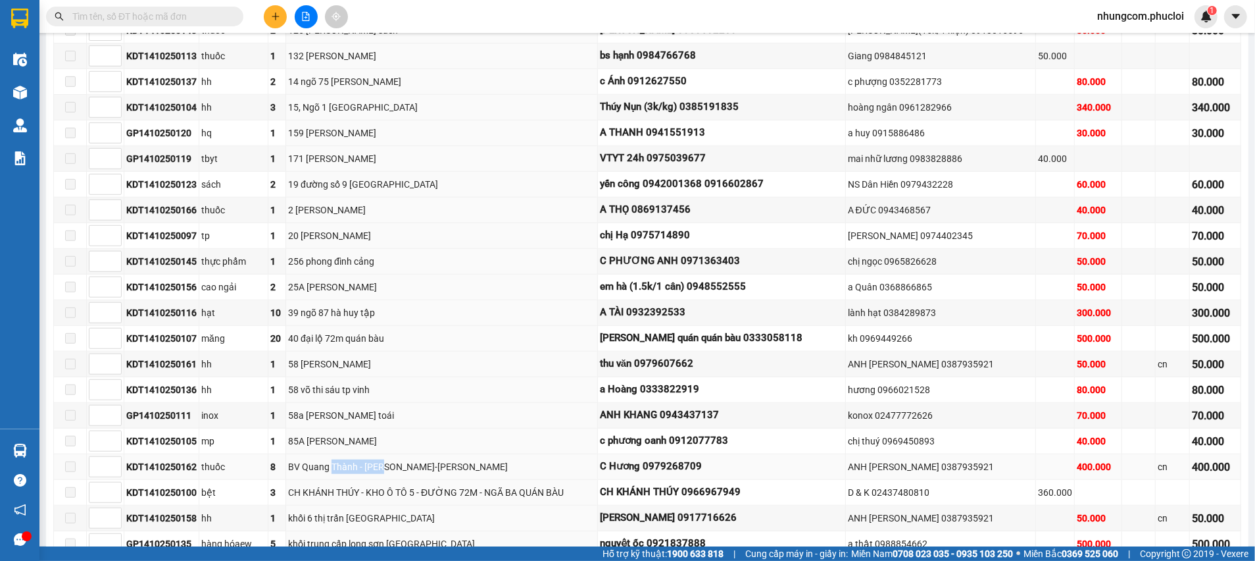
drag, startPoint x: 365, startPoint y: 437, endPoint x: 408, endPoint y: 438, distance: 42.8
click at [408, 459] on div "BV Quang Thành - [PERSON_NAME]-[PERSON_NAME]" at bounding box center [441, 466] width 307 height 14
click at [392, 485] on div "CH KHÁNH THÚY - KHO Ô TÔ 5 - ĐƯỜNG 72M - NGÃ BA QUÁN BÀU" at bounding box center [441, 492] width 307 height 14
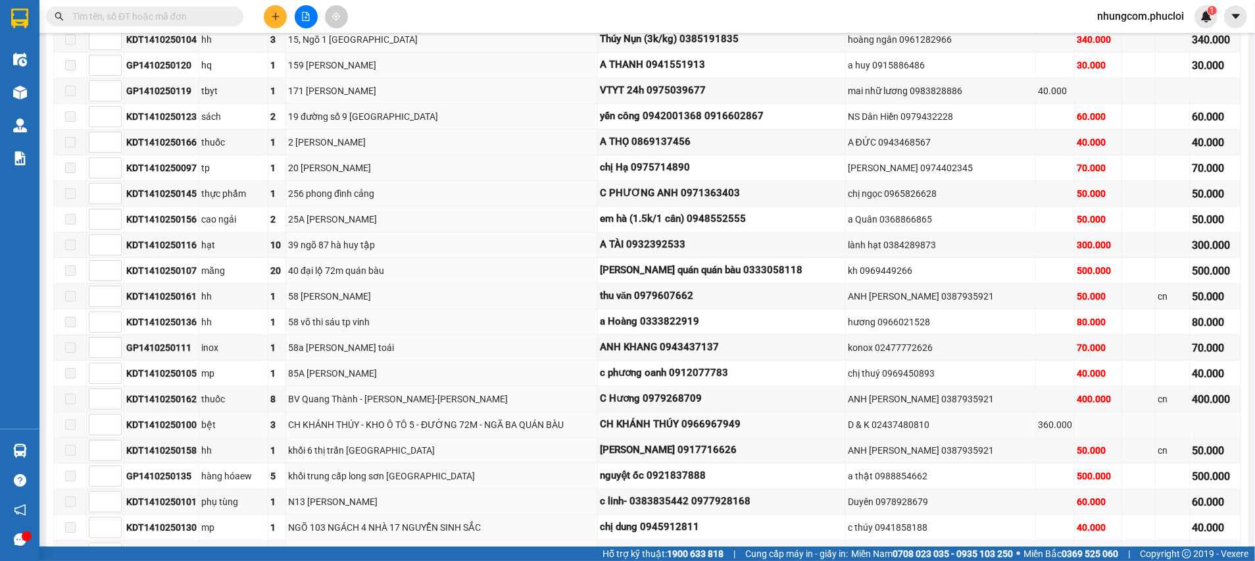
scroll to position [888, 0]
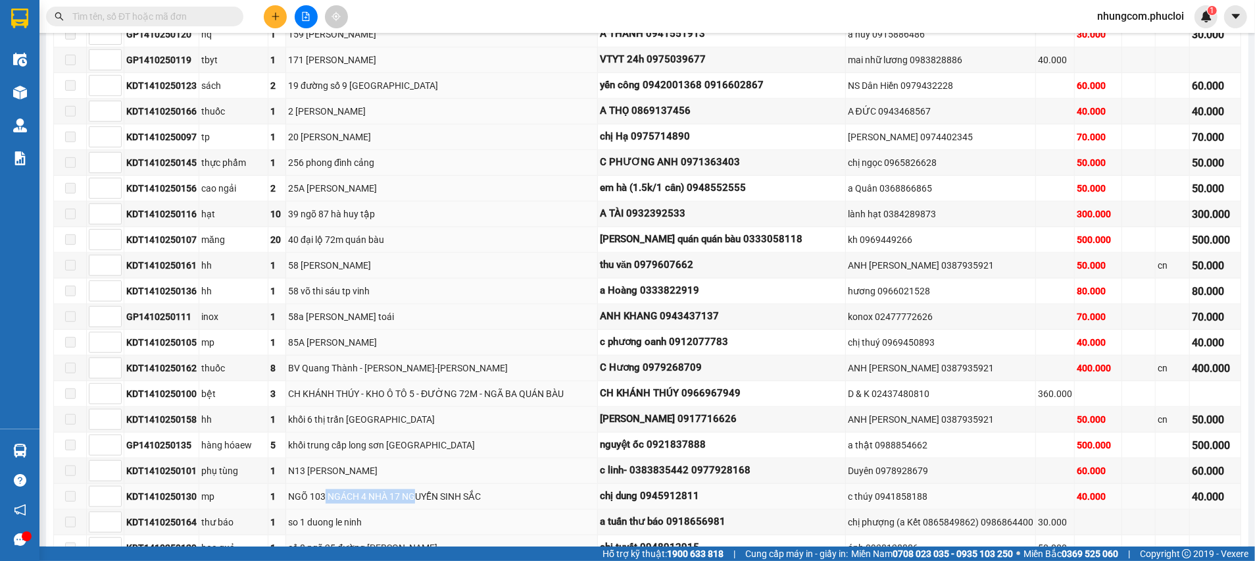
drag, startPoint x: 351, startPoint y: 472, endPoint x: 442, endPoint y: 475, distance: 91.5
click at [442, 489] on div "NGÕ 103 NGÁCH 4 NHÀ 17 NGUYỄN SINH SẮC" at bounding box center [441, 496] width 307 height 14
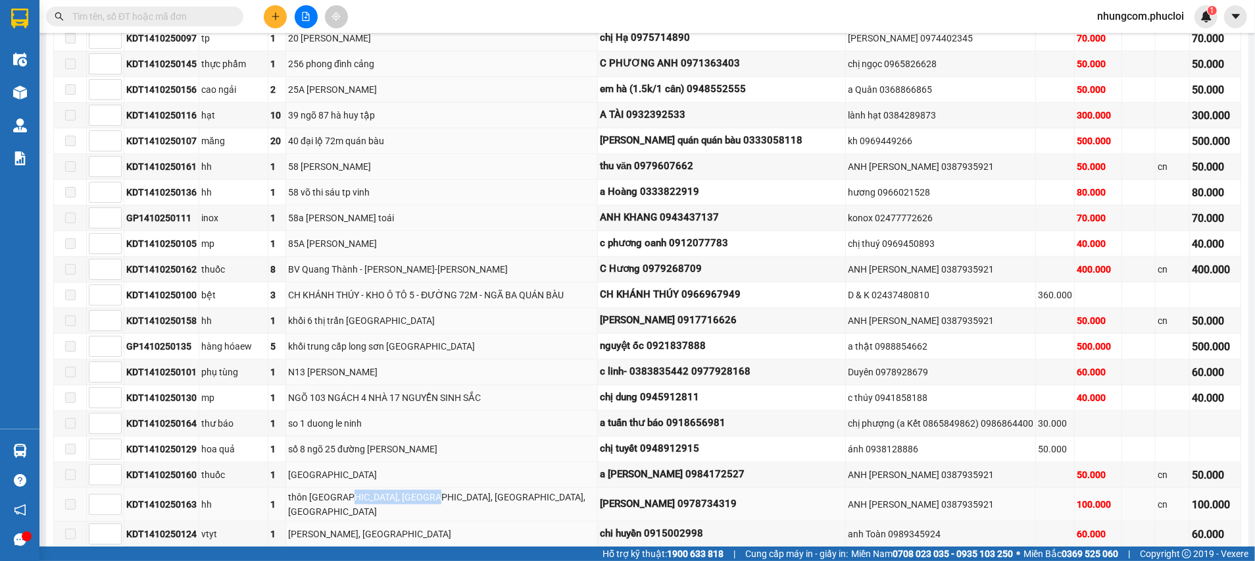
drag, startPoint x: 370, startPoint y: 472, endPoint x: 448, endPoint y: 472, distance: 78.3
click at [448, 490] on div "thôn [GEOGRAPHIC_DATA], [GEOGRAPHIC_DATA], [GEOGRAPHIC_DATA], [GEOGRAPHIC_DATA]" at bounding box center [441, 504] width 307 height 29
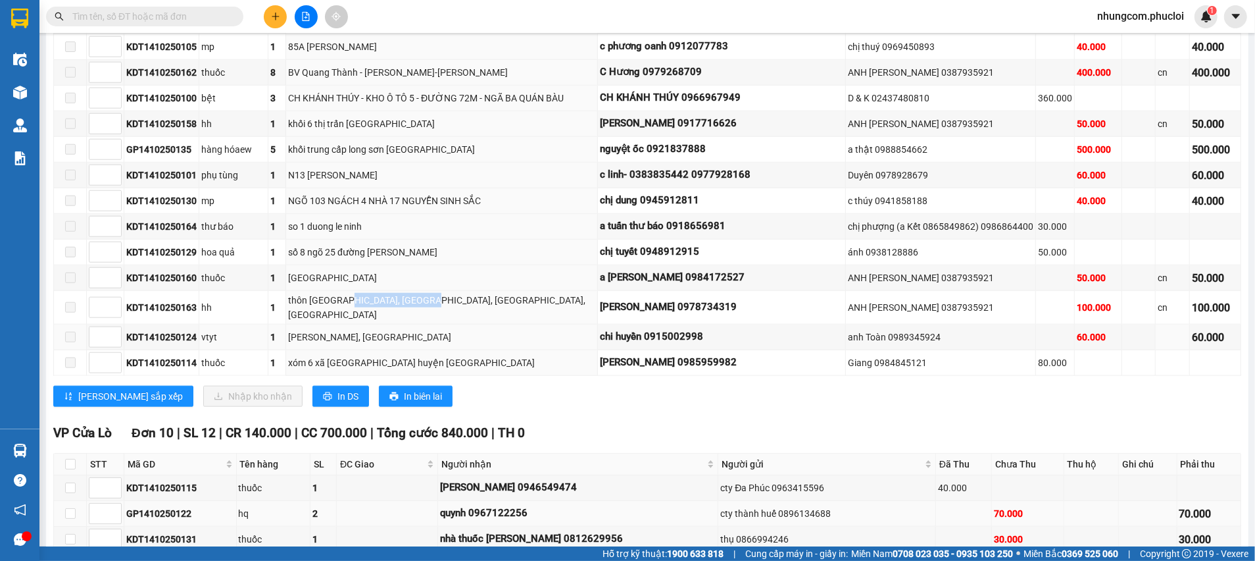
scroll to position [1184, 0]
drag, startPoint x: 367, startPoint y: 325, endPoint x: 534, endPoint y: 312, distance: 167.0
click at [484, 349] on td "xóm 6 xã [GEOGRAPHIC_DATA] huyện [GEOGRAPHIC_DATA]" at bounding box center [442, 362] width 312 height 26
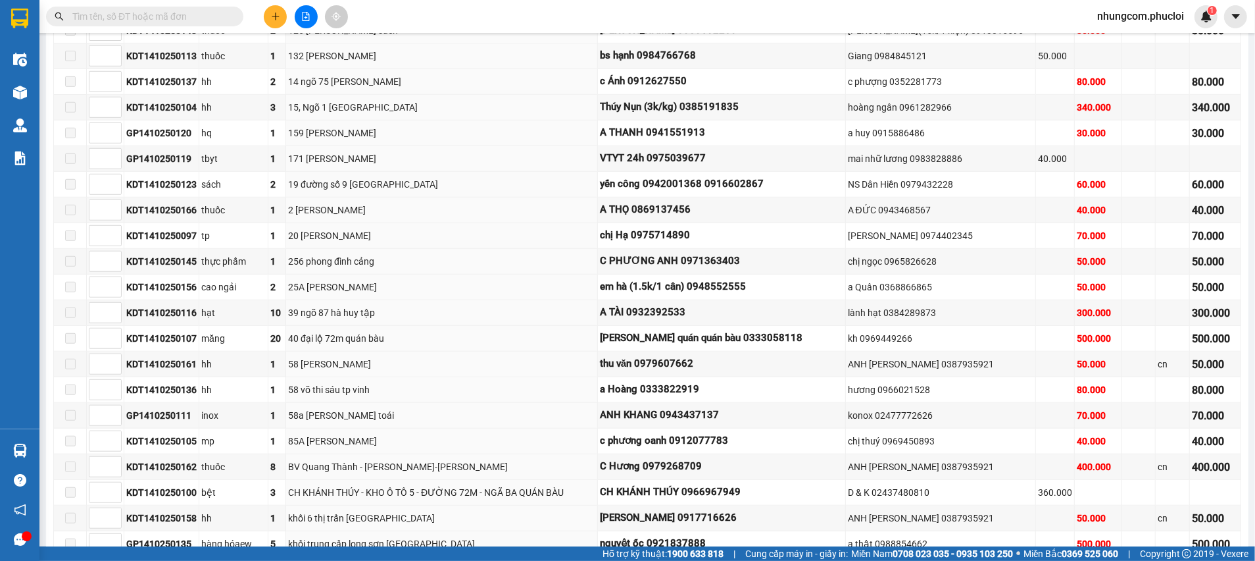
scroll to position [0, 0]
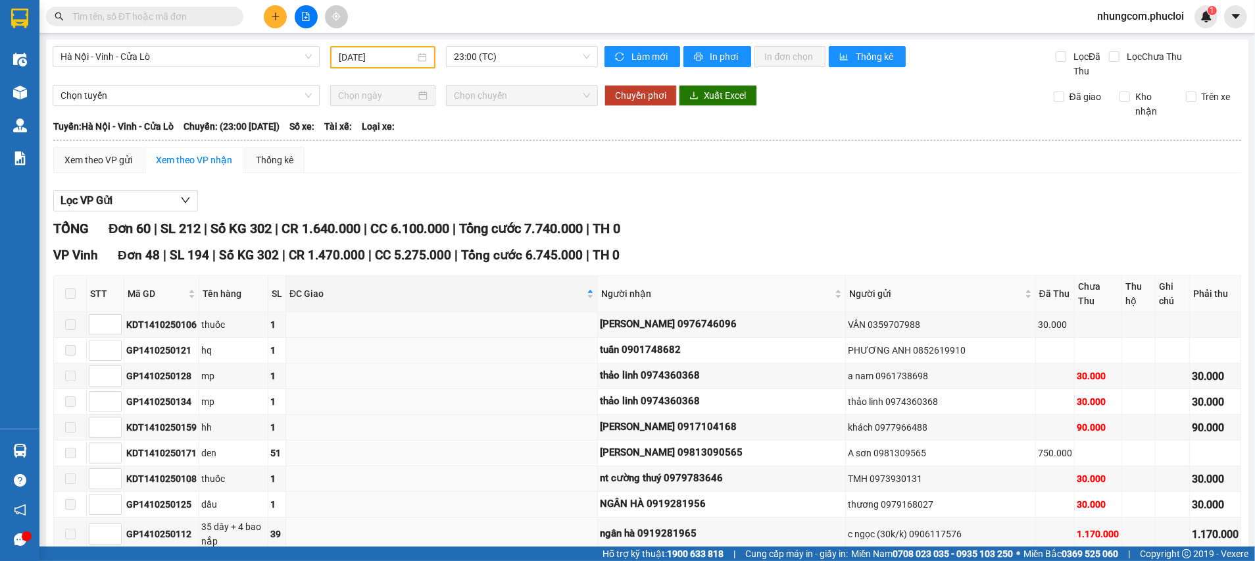
click at [363, 64] on input "[DATE]" at bounding box center [377, 57] width 76 height 14
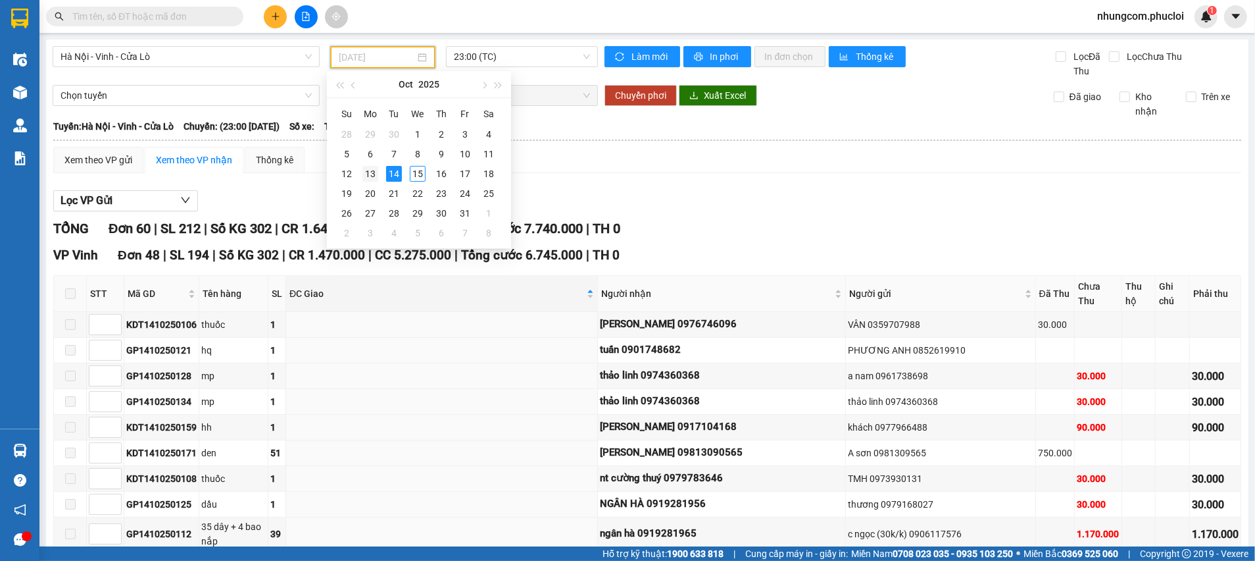
click at [376, 173] on div "13" at bounding box center [371, 174] width 16 height 16
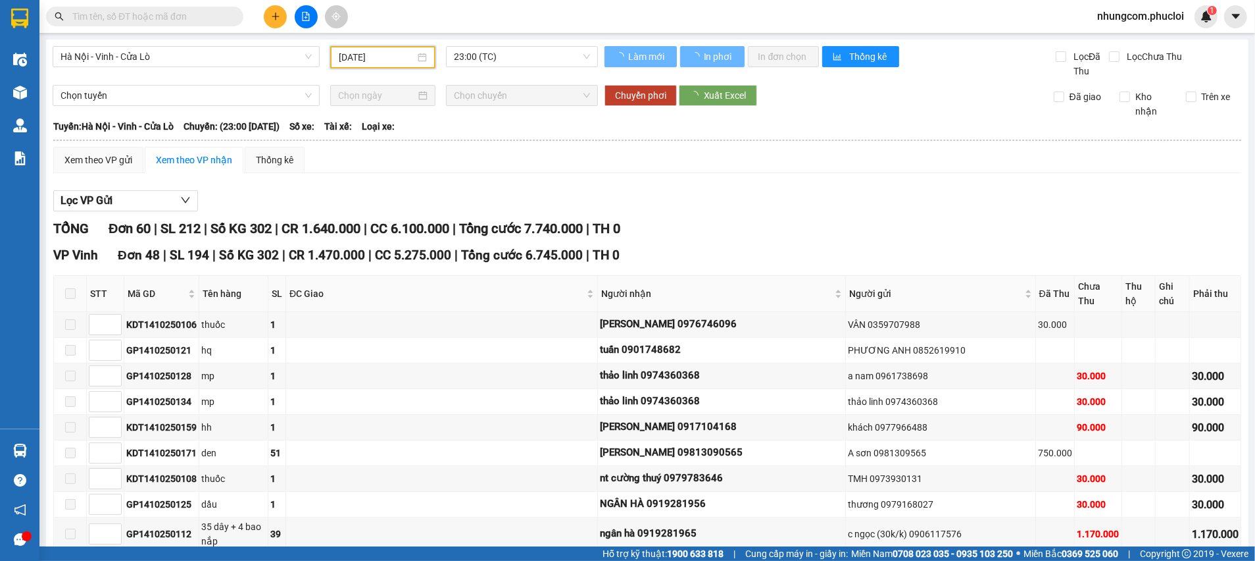
type input "13/10/2025"
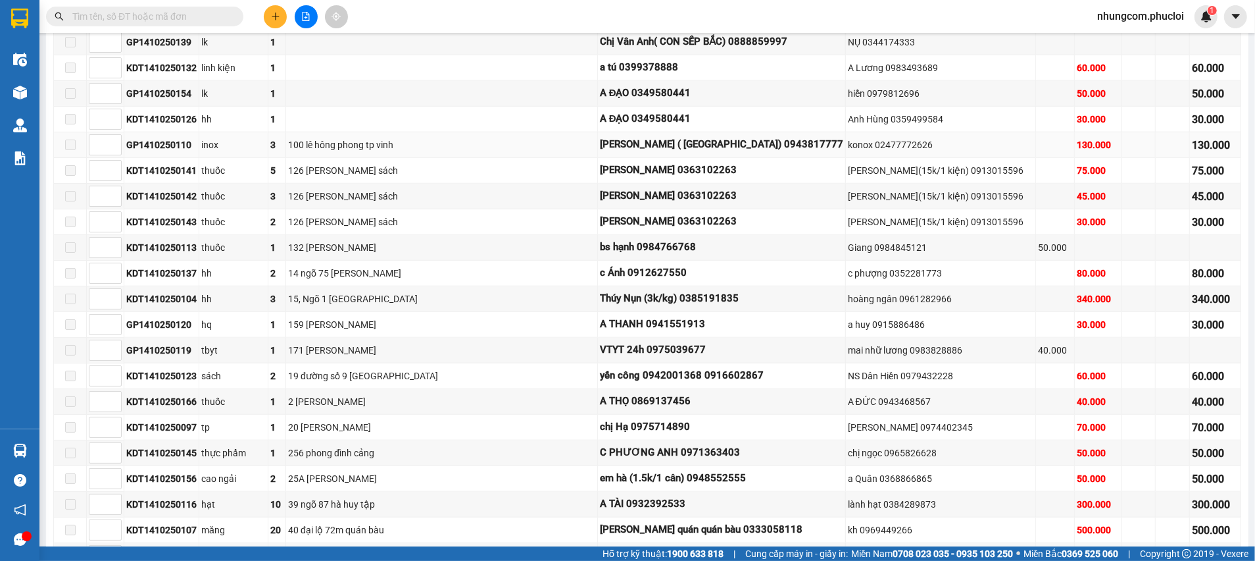
scroll to position [1086, 0]
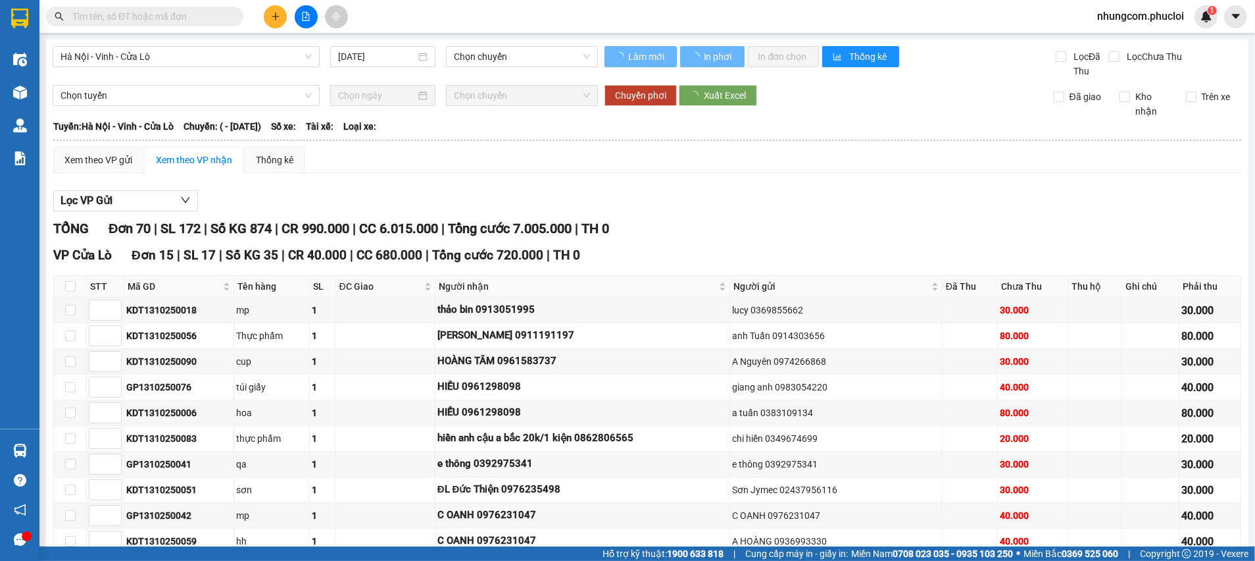
type input "13/10/2025"
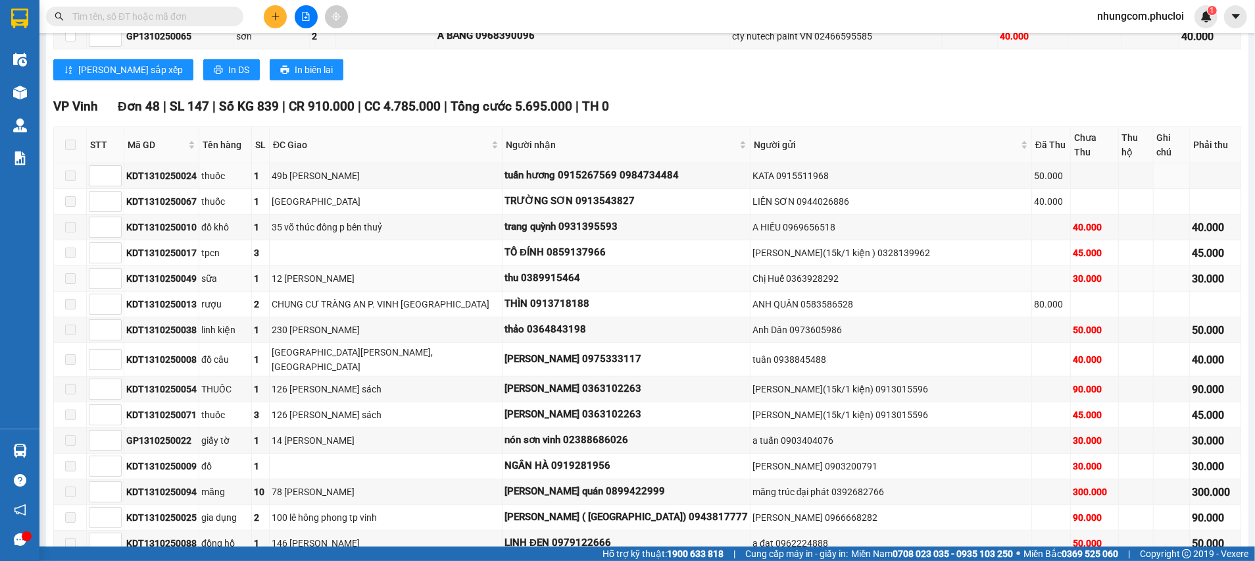
scroll to position [691, 0]
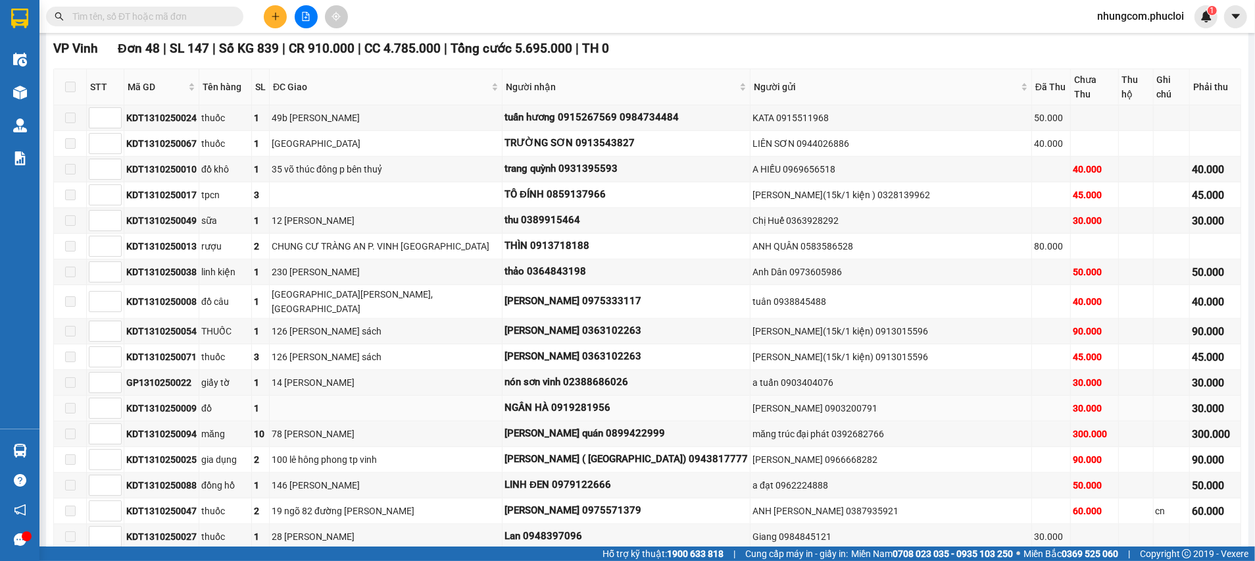
click at [408, 82] on span "ĐC Giao" at bounding box center [381, 87] width 216 height 14
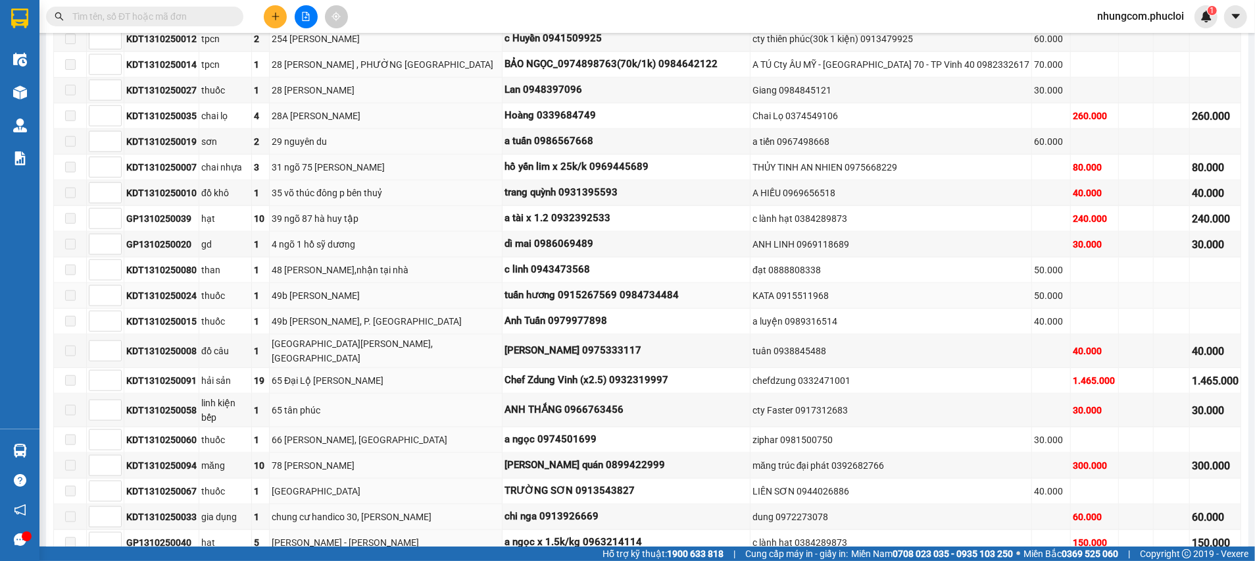
scroll to position [1184, 0]
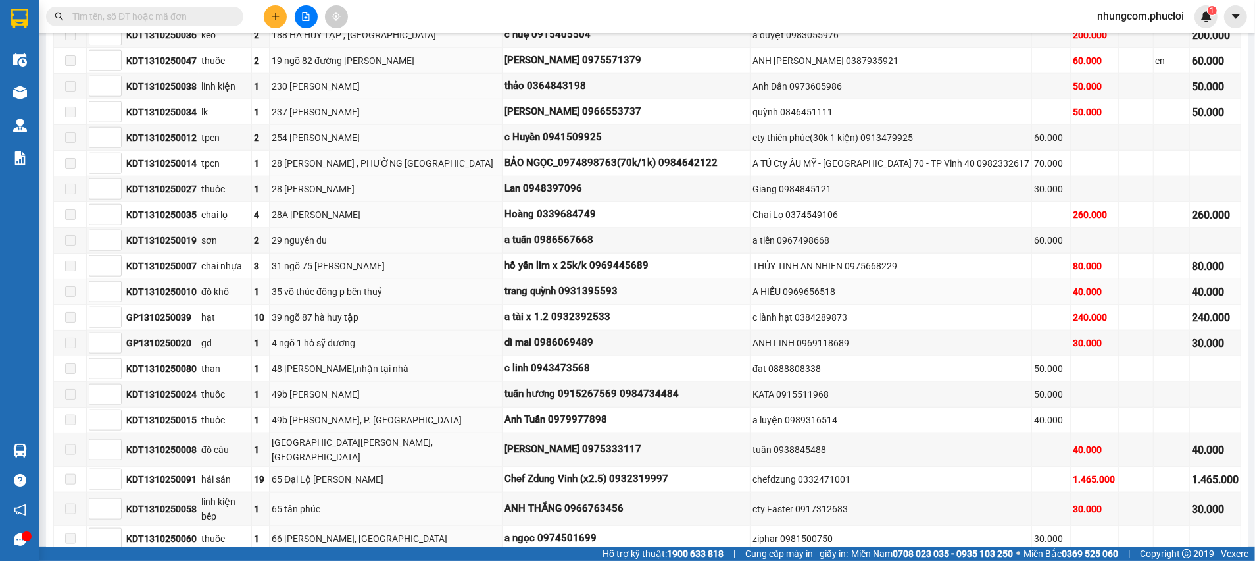
click at [749, 274] on tbody "KDT1310250017 tpcn 3 TÔ ĐÍNH 0859137966 NGUYỄN THẾ SƠN(15k/1 kiện ) 0328139962 …" at bounding box center [648, 239] width 1188 height 1255
click at [749, 279] on tr "KDT1310250010 đồ khô 1 35 võ thúc đông p bên thuỷ trang quỳnh 0931395593 A HIẾU…" at bounding box center [648, 292] width 1188 height 26
